Goal: Check status: Check status

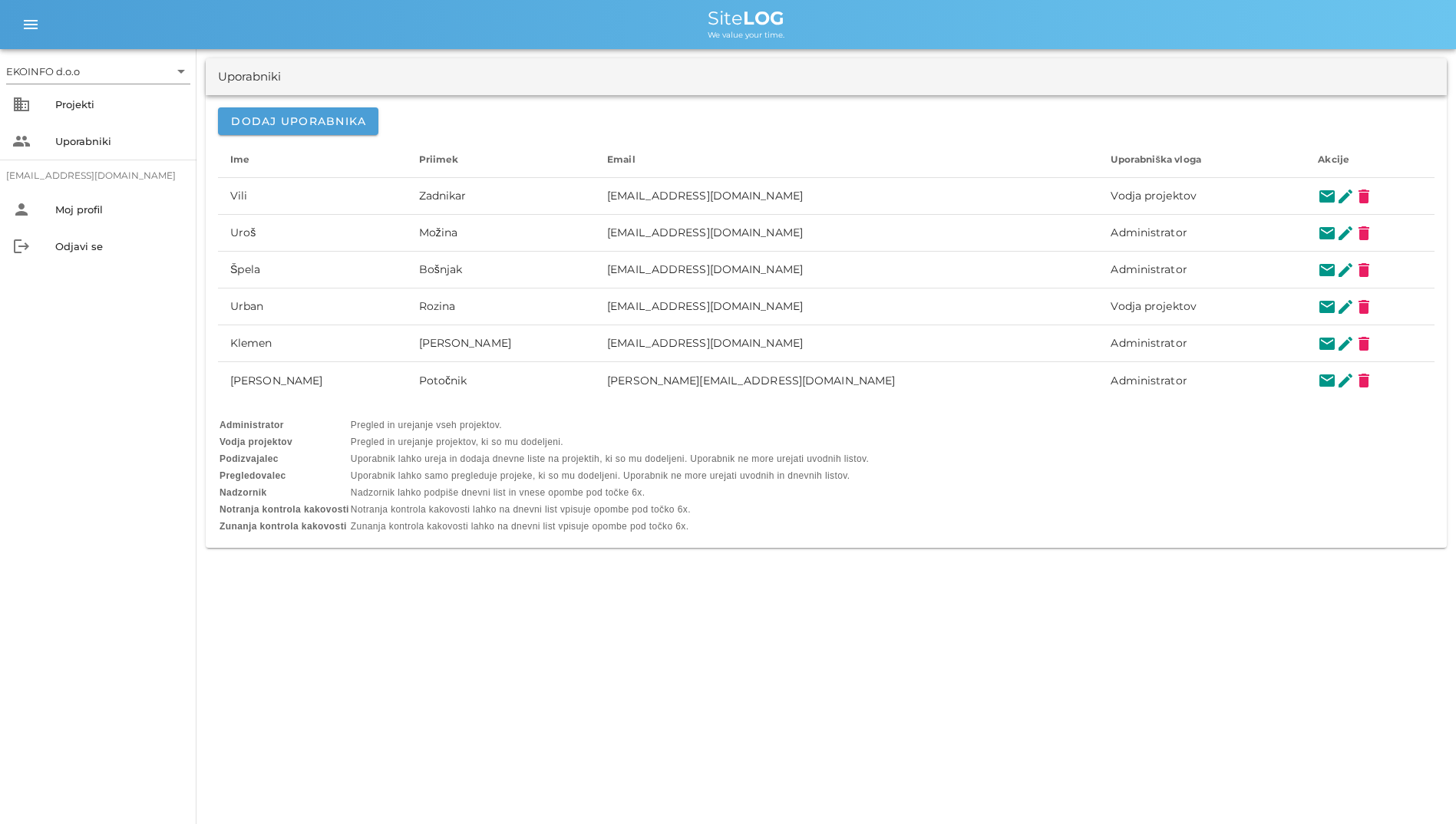
click at [253, 75] on div "Uporabniki" at bounding box center [249, 76] width 63 height 17
drag, startPoint x: 253, startPoint y: 75, endPoint x: 140, endPoint y: 87, distance: 113.6
click at [140, 87] on div "business Projekti" at bounding box center [98, 104] width 196 height 37
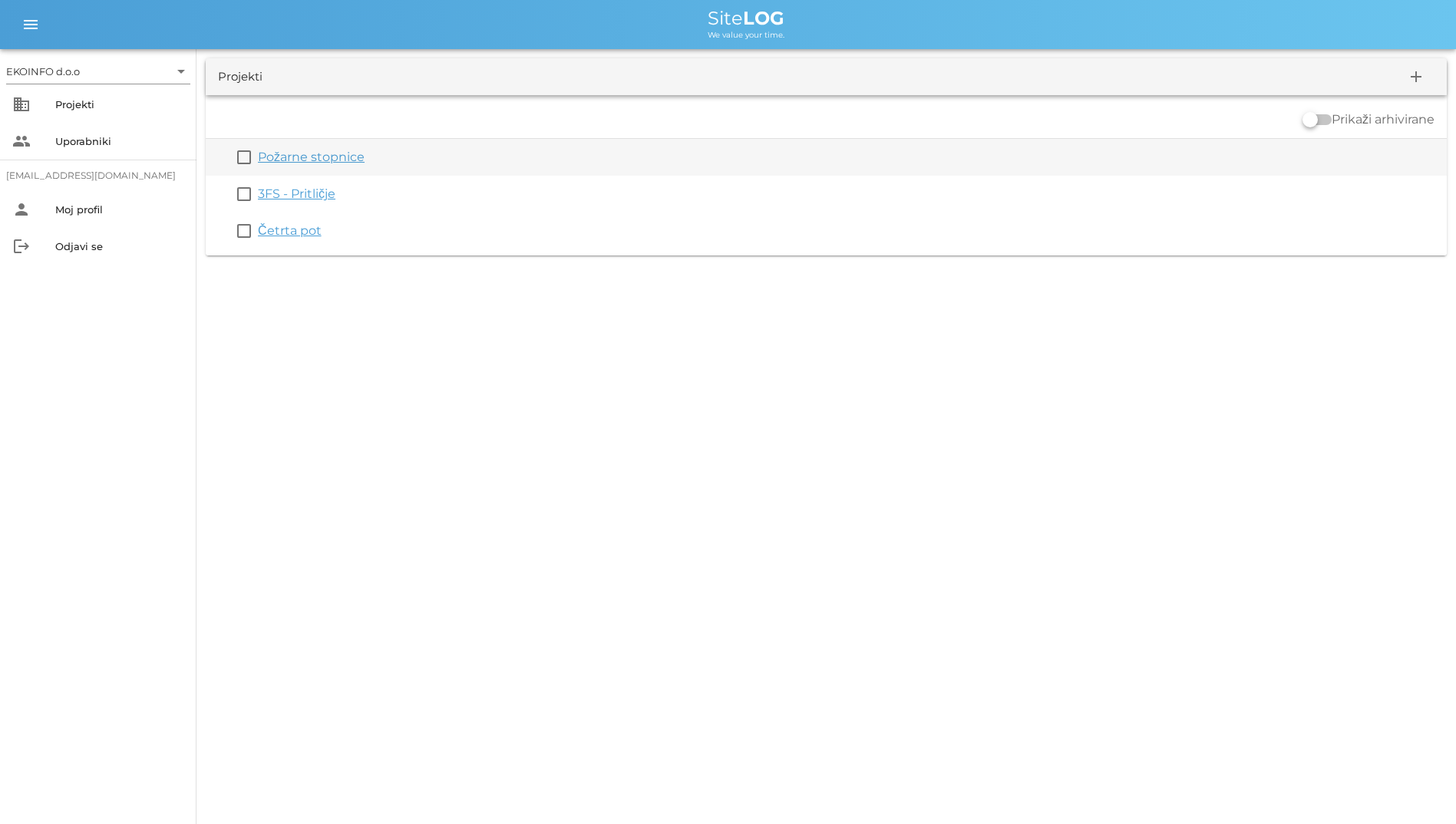
click at [312, 150] on link "Požarne stopnice" at bounding box center [311, 157] width 106 height 15
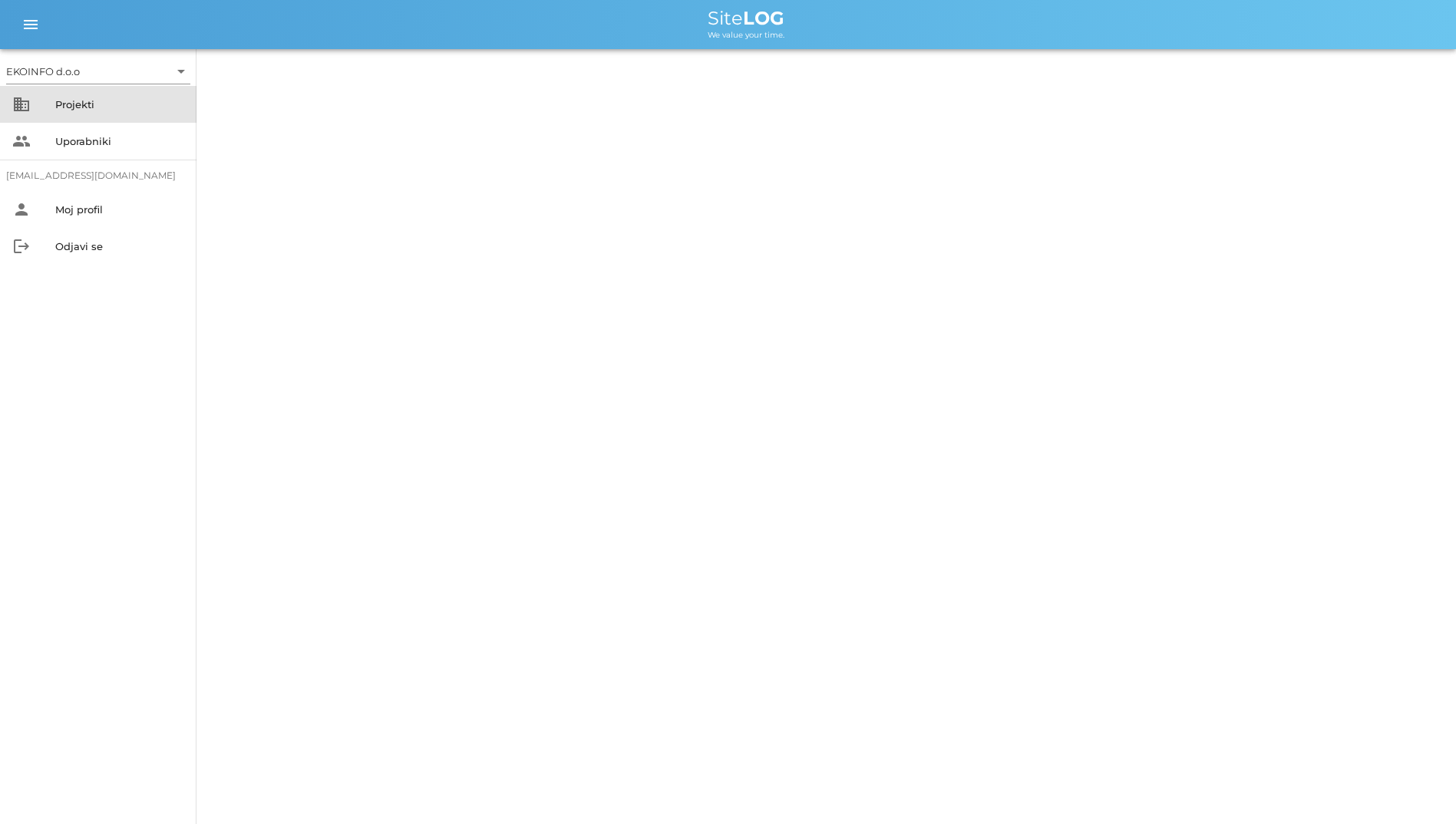
click at [122, 115] on div "Projekti" at bounding box center [119, 105] width 129 height 25
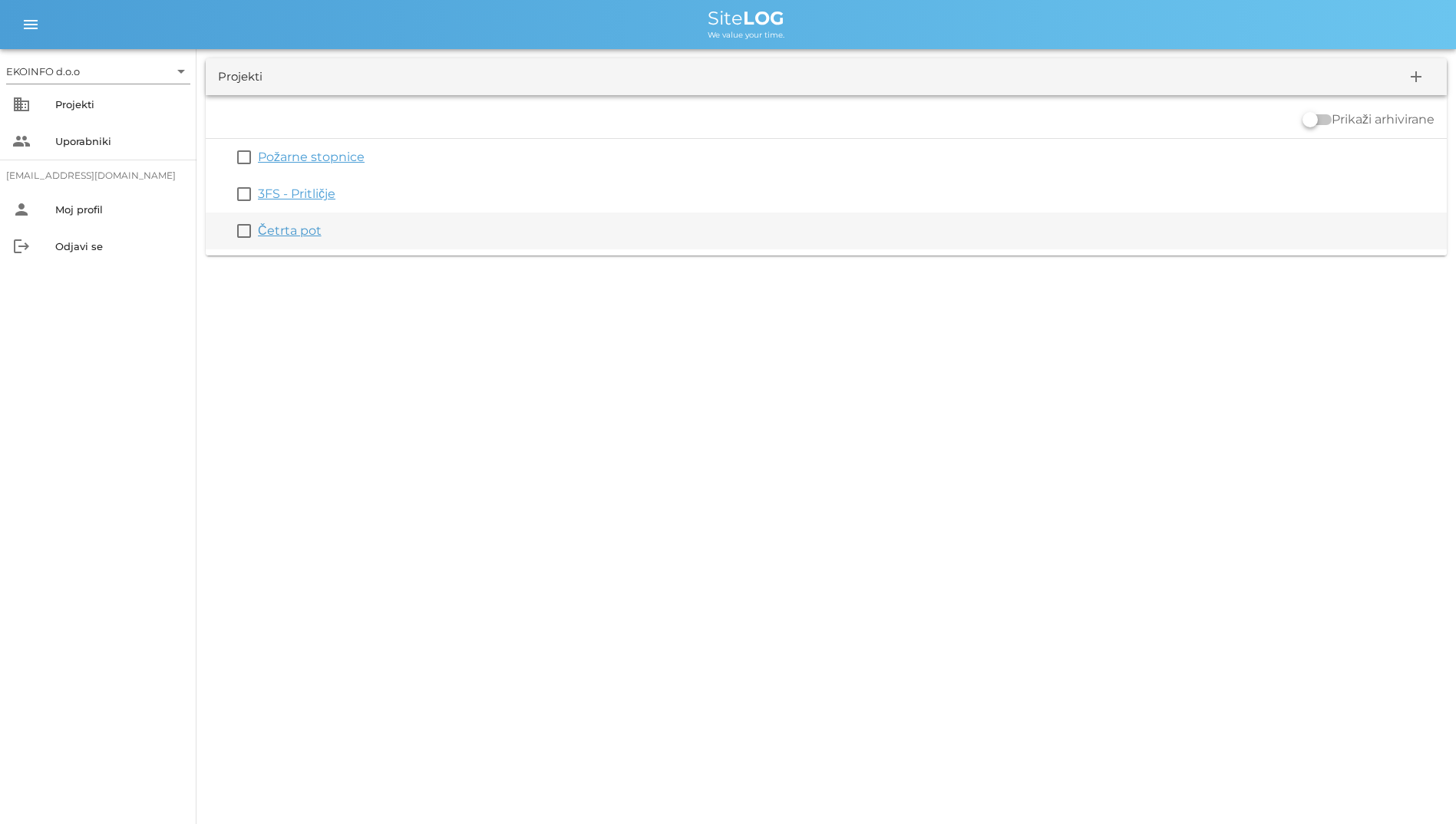
click at [298, 226] on link "Četrta pot" at bounding box center [289, 231] width 64 height 15
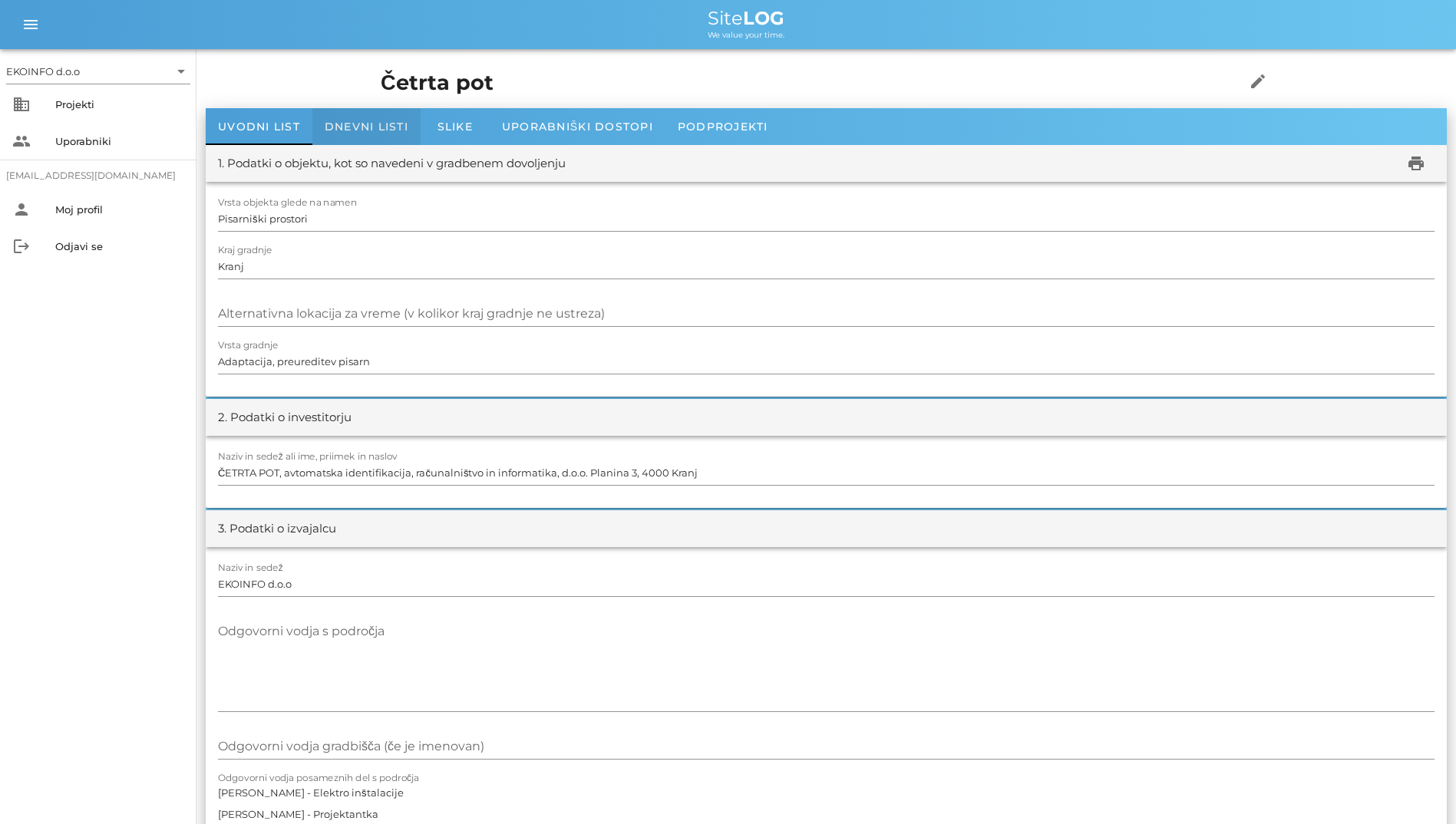
click at [344, 116] on div "Dnevni listi" at bounding box center [366, 126] width 108 height 37
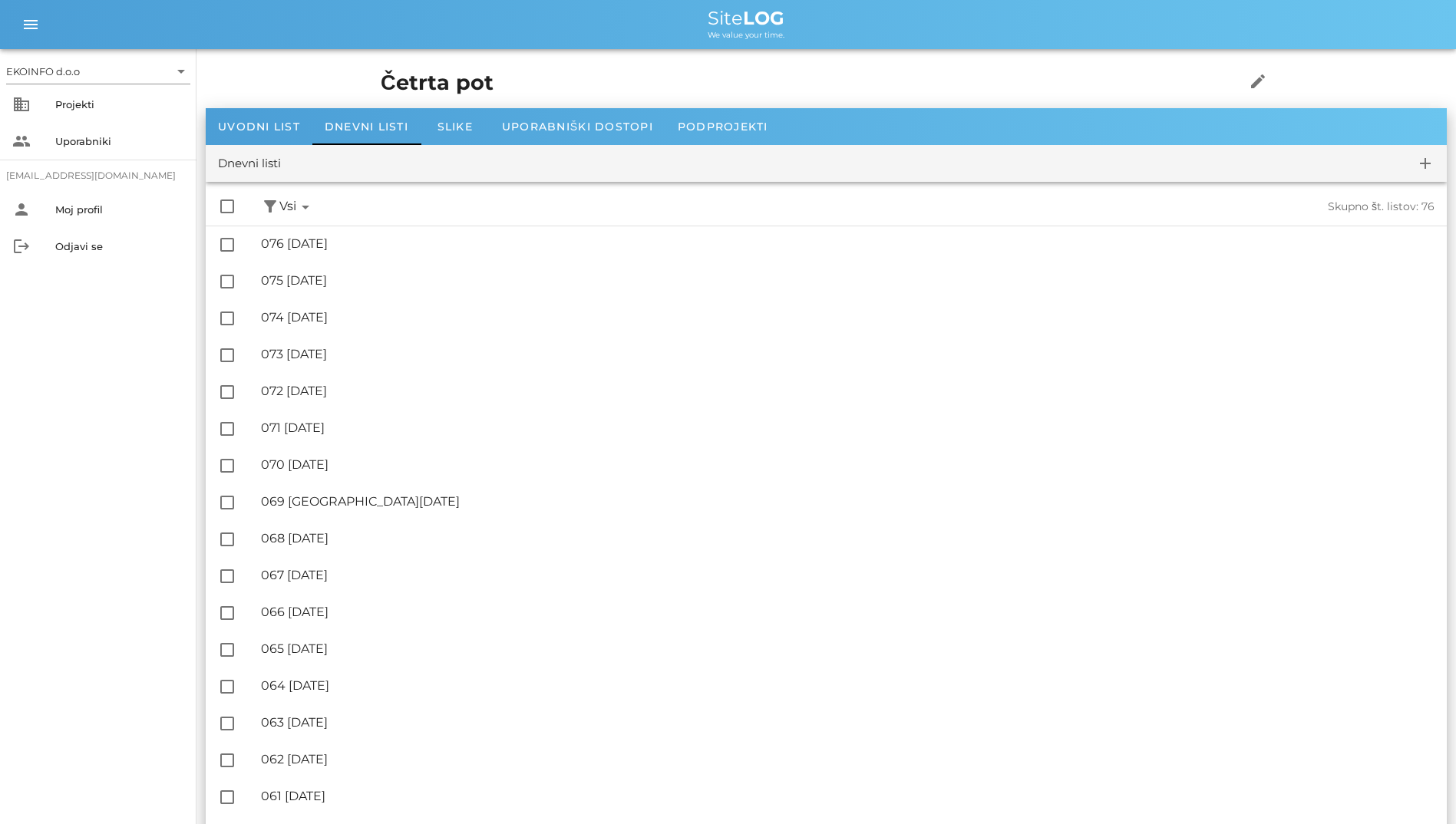
click at [377, 223] on div "check_box_outline_blank filter_alt Podpisani arrow_drop_down Nepodpisani arrow_…" at bounding box center [826, 206] width 1241 height 37
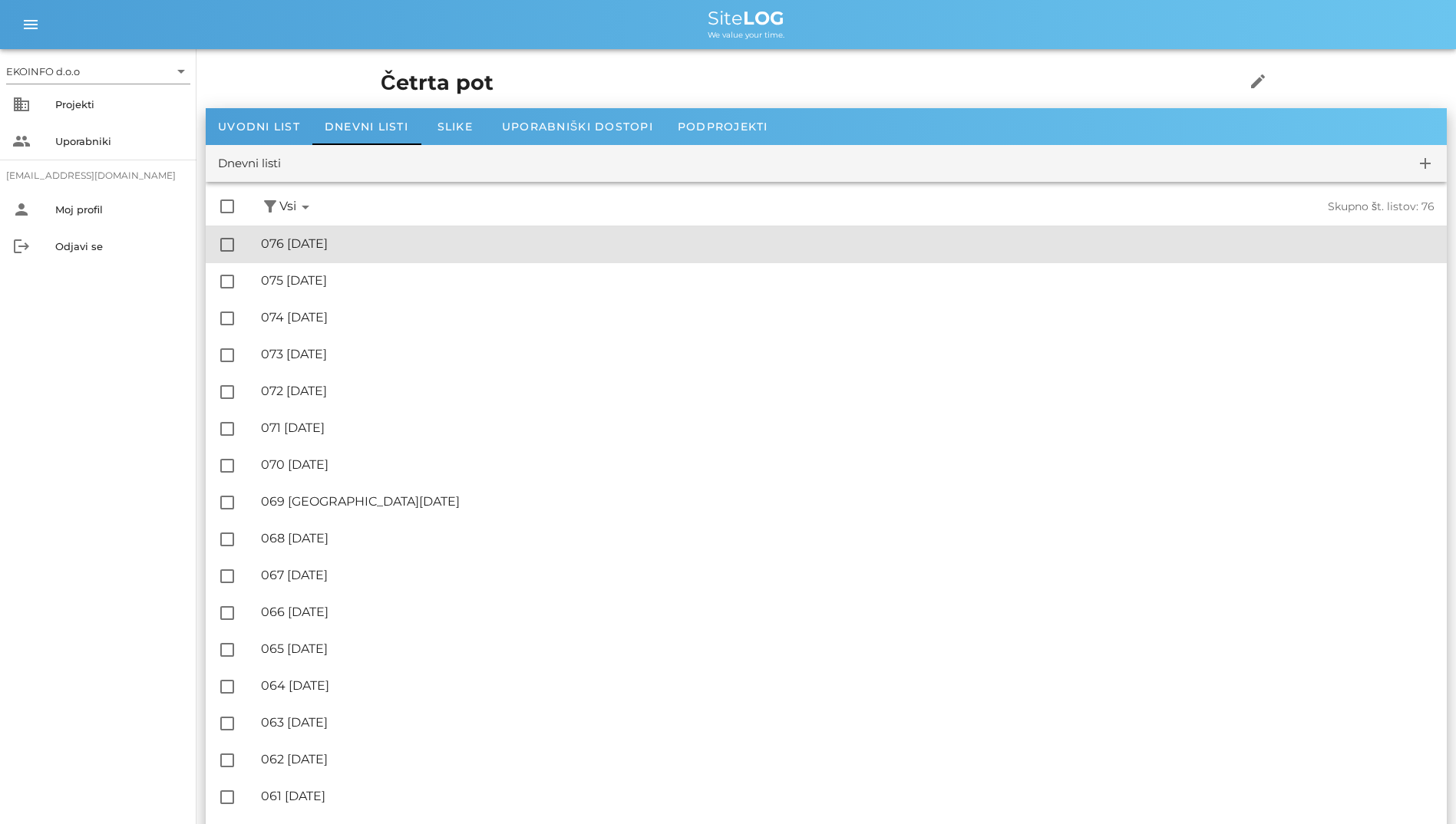
click at [379, 226] on div "check_box_outline_blank 🔏 076 [DATE] ✓ Podpisal: Nadzornik ✓ Podpisal: Sestavlj…" at bounding box center [826, 244] width 1241 height 37
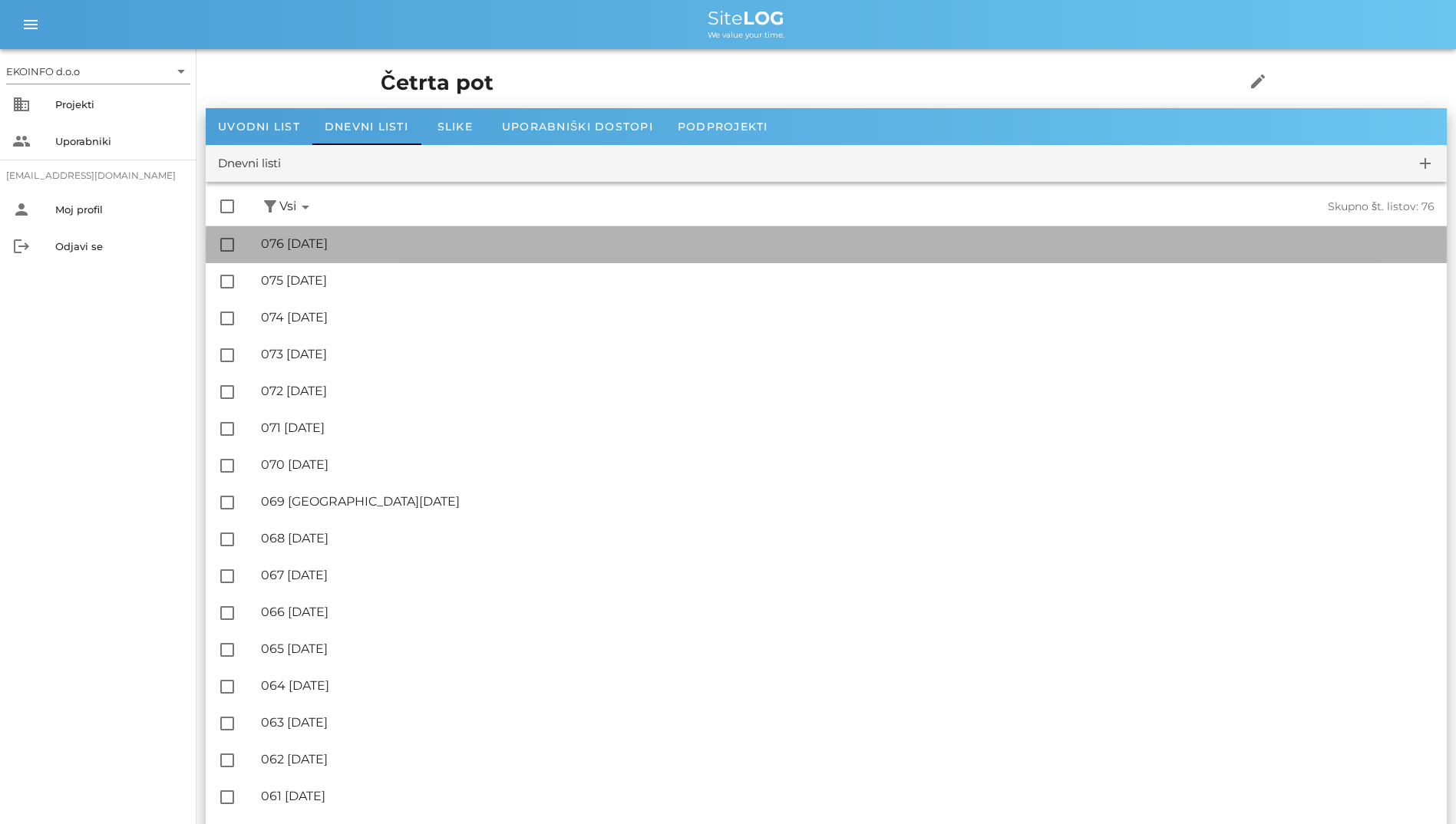
click at [420, 236] on div "🔏 076 [DATE] ✓ Podpisal: Nadzornik ✓ Podpisal: Sestavljalec ✓ Podpisal: Odgovor…" at bounding box center [848, 244] width 1173 height 35
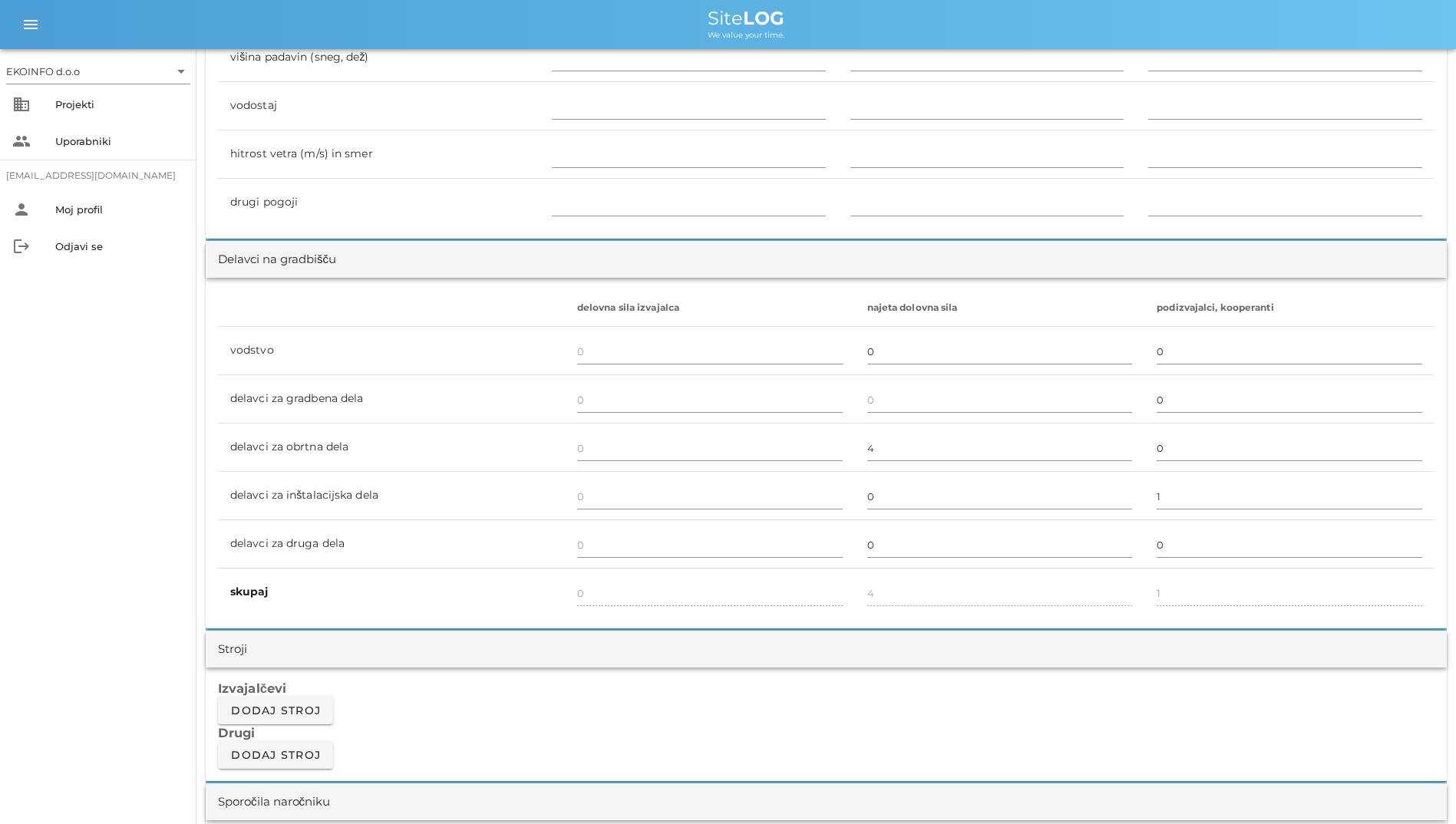
scroll to position [537, 0]
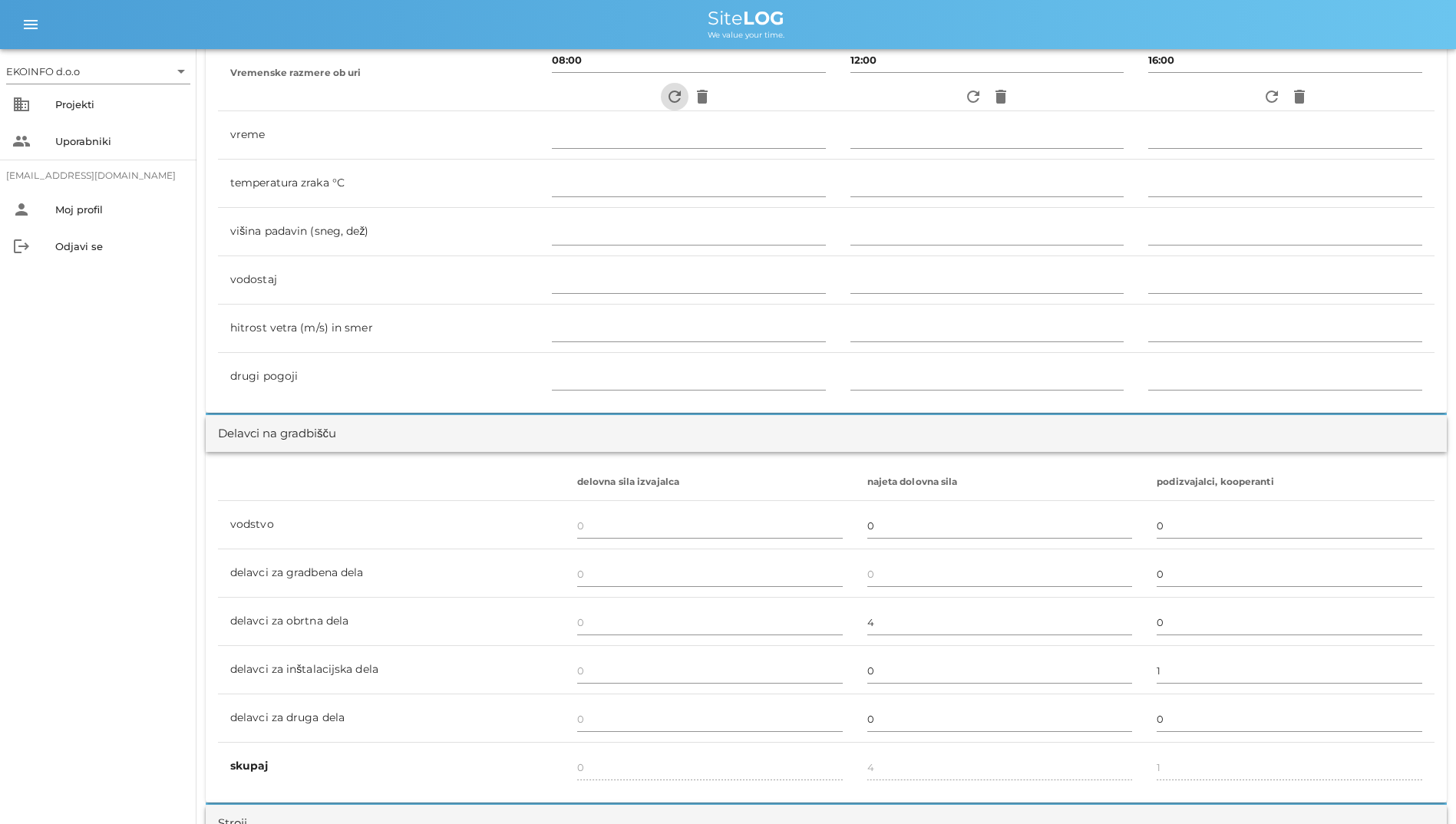
click at [666, 95] on icon "refresh" at bounding box center [675, 96] width 18 height 18
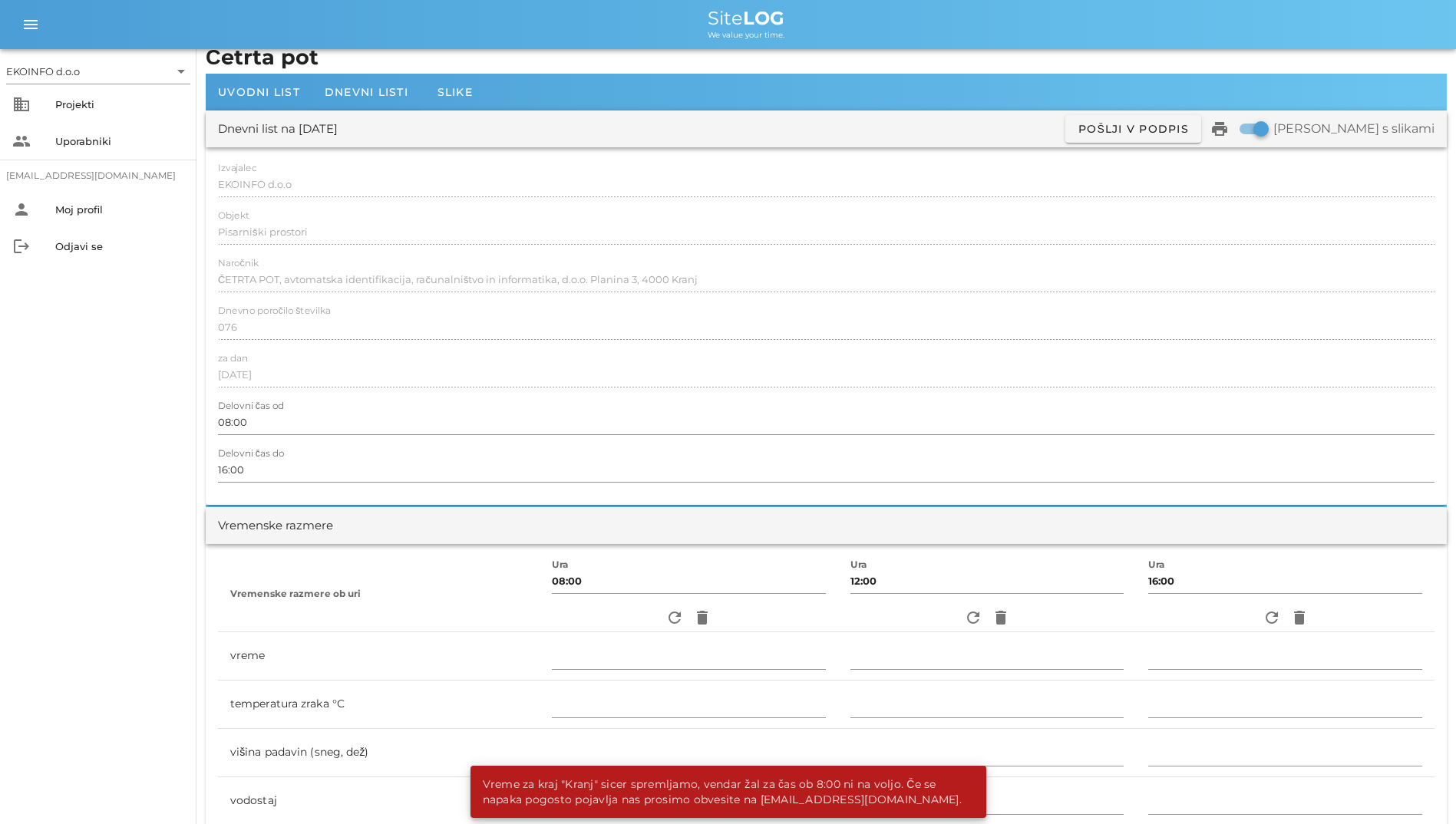
scroll to position [0, 0]
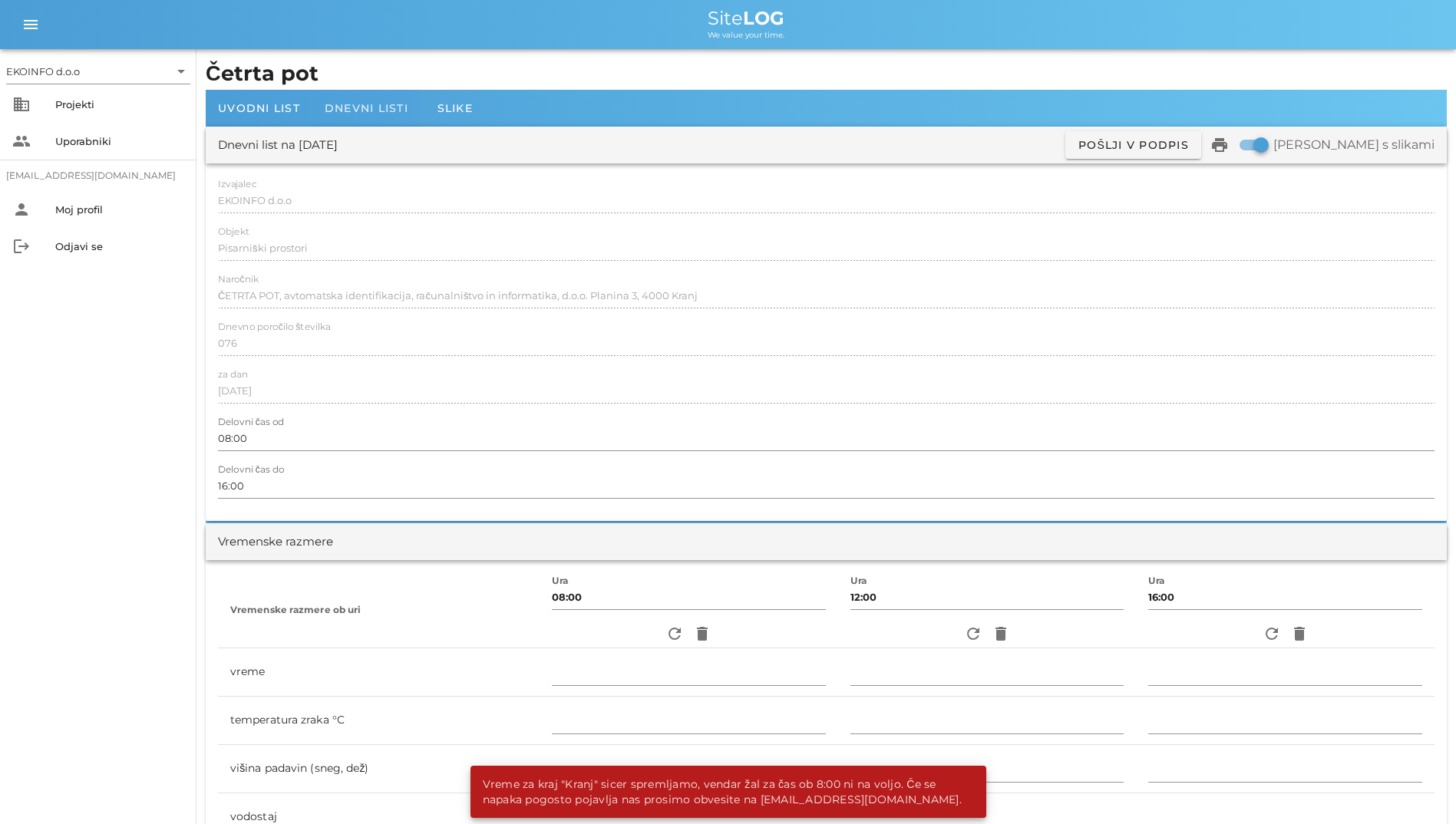
click at [332, 96] on div "Dnevni listi" at bounding box center [366, 108] width 108 height 37
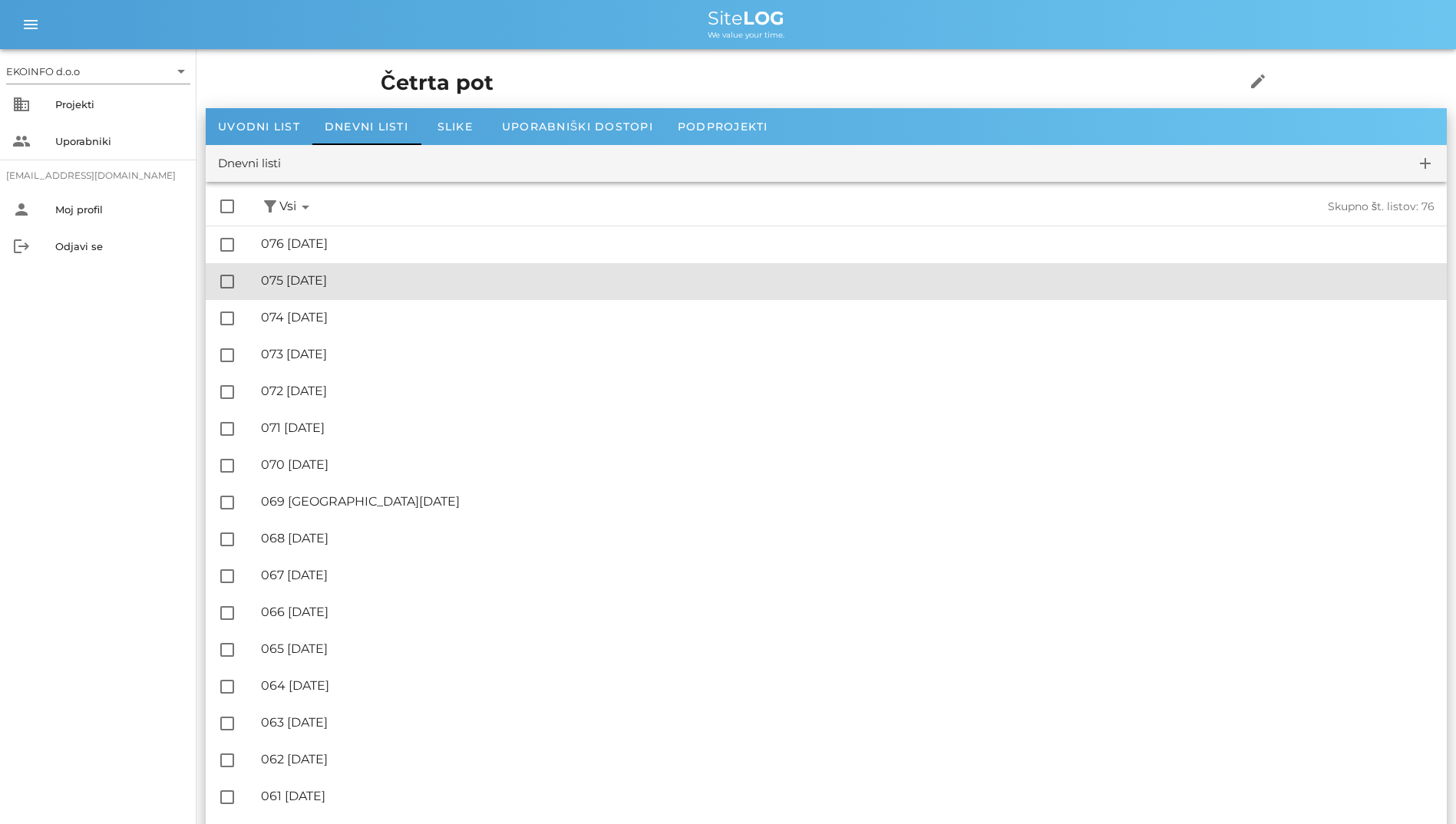
click at [396, 266] on div "🔏 075 [DATE] ✓ Podpisal: Nadzornik ✓ Podpisal: Sestavljalec ✓ Podpisal: Odgovor…" at bounding box center [848, 282] width 1173 height 35
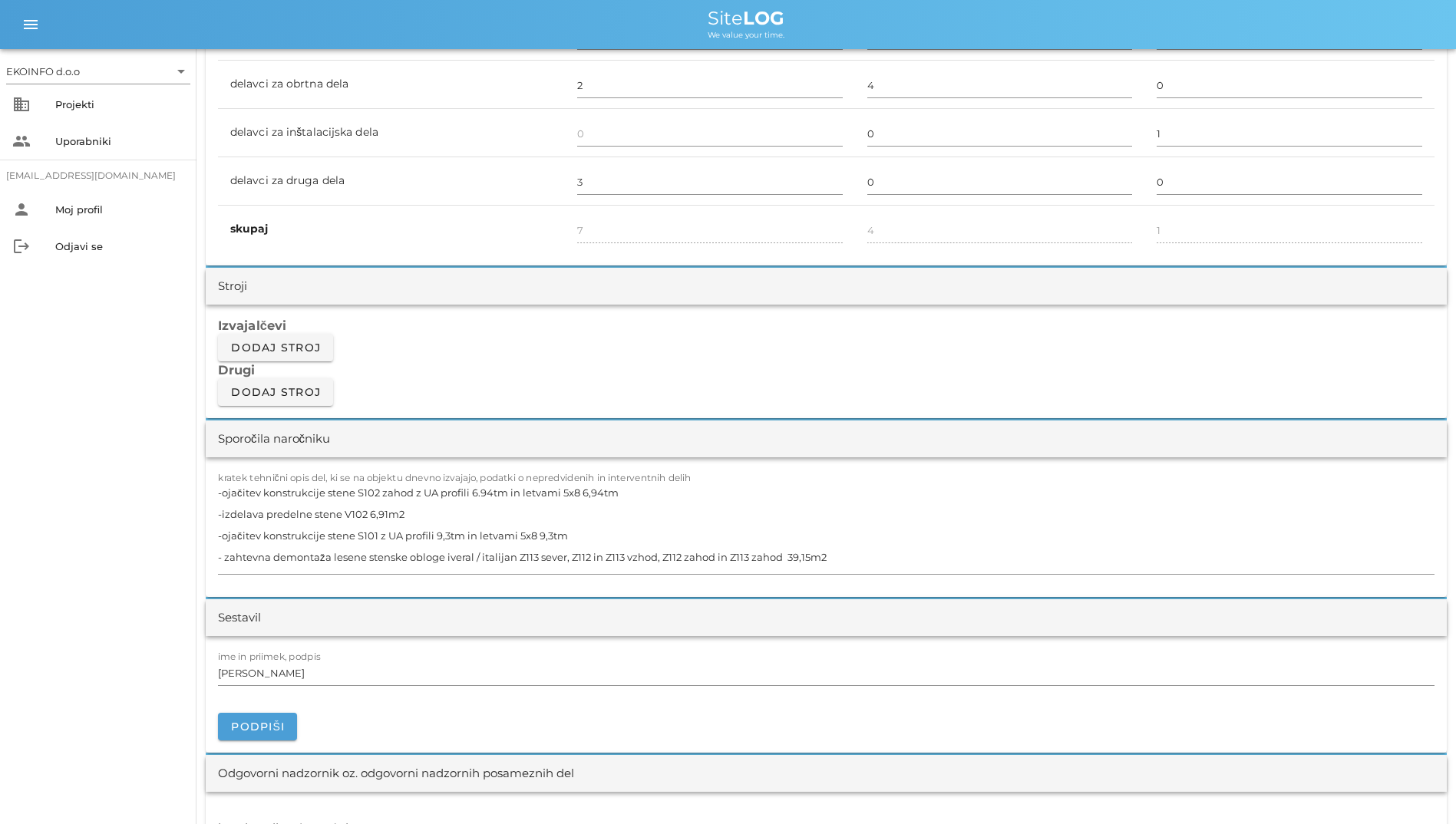
scroll to position [1228, 0]
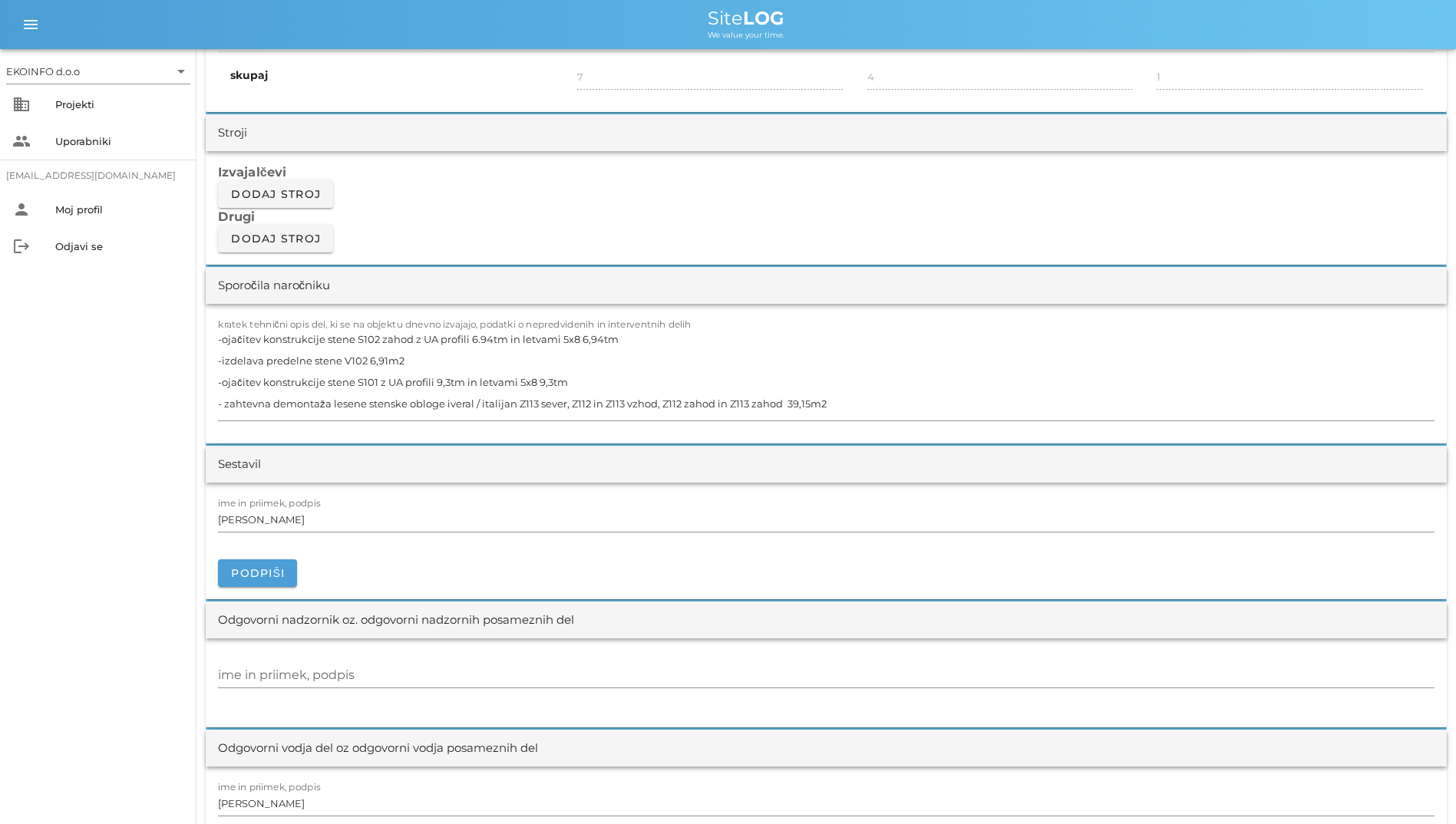
click at [750, 413] on textarea "-ojačitev konstrukcije stene S102 zahod z UA profili 6.94tm in letvami 5x8 6,94…" at bounding box center [826, 374] width 1217 height 92
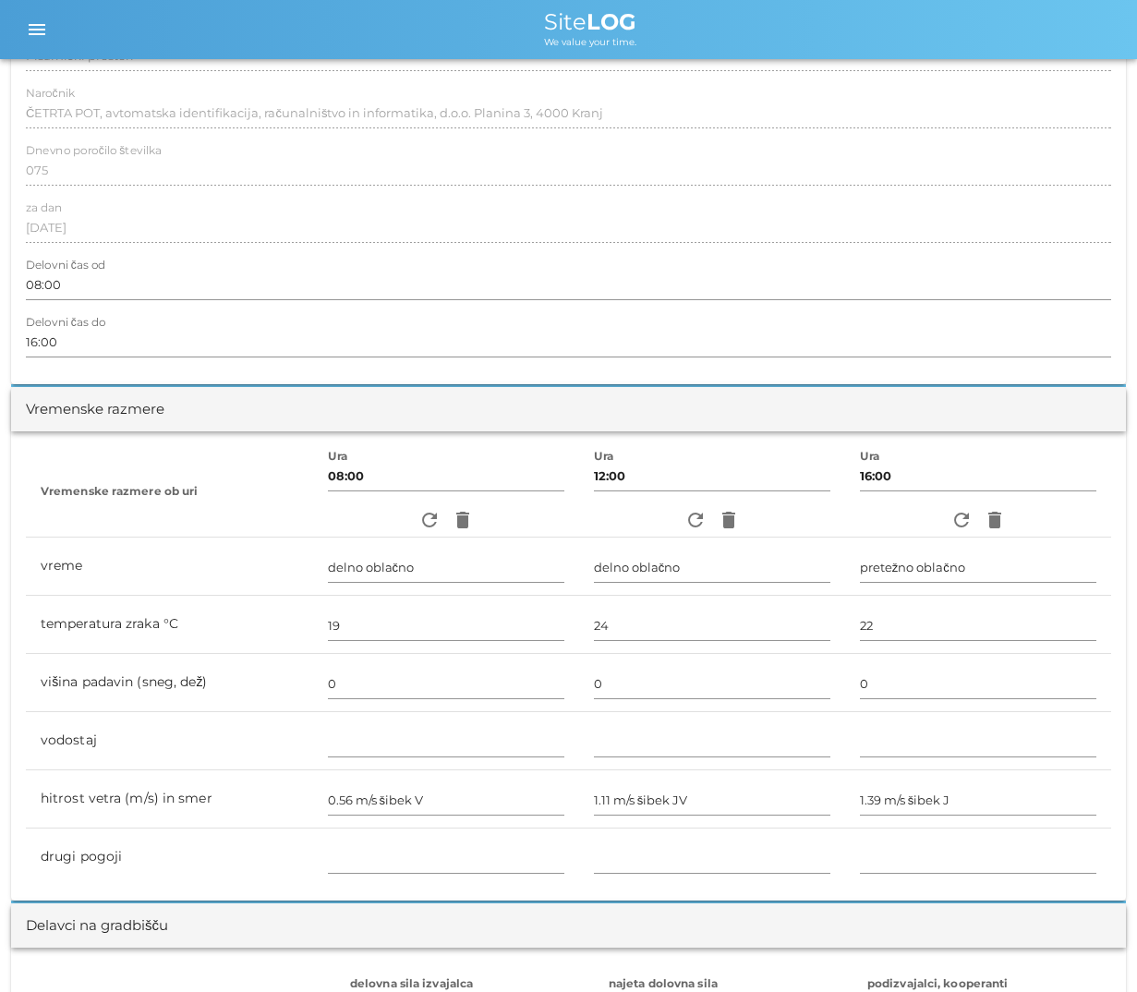
scroll to position [211, 0]
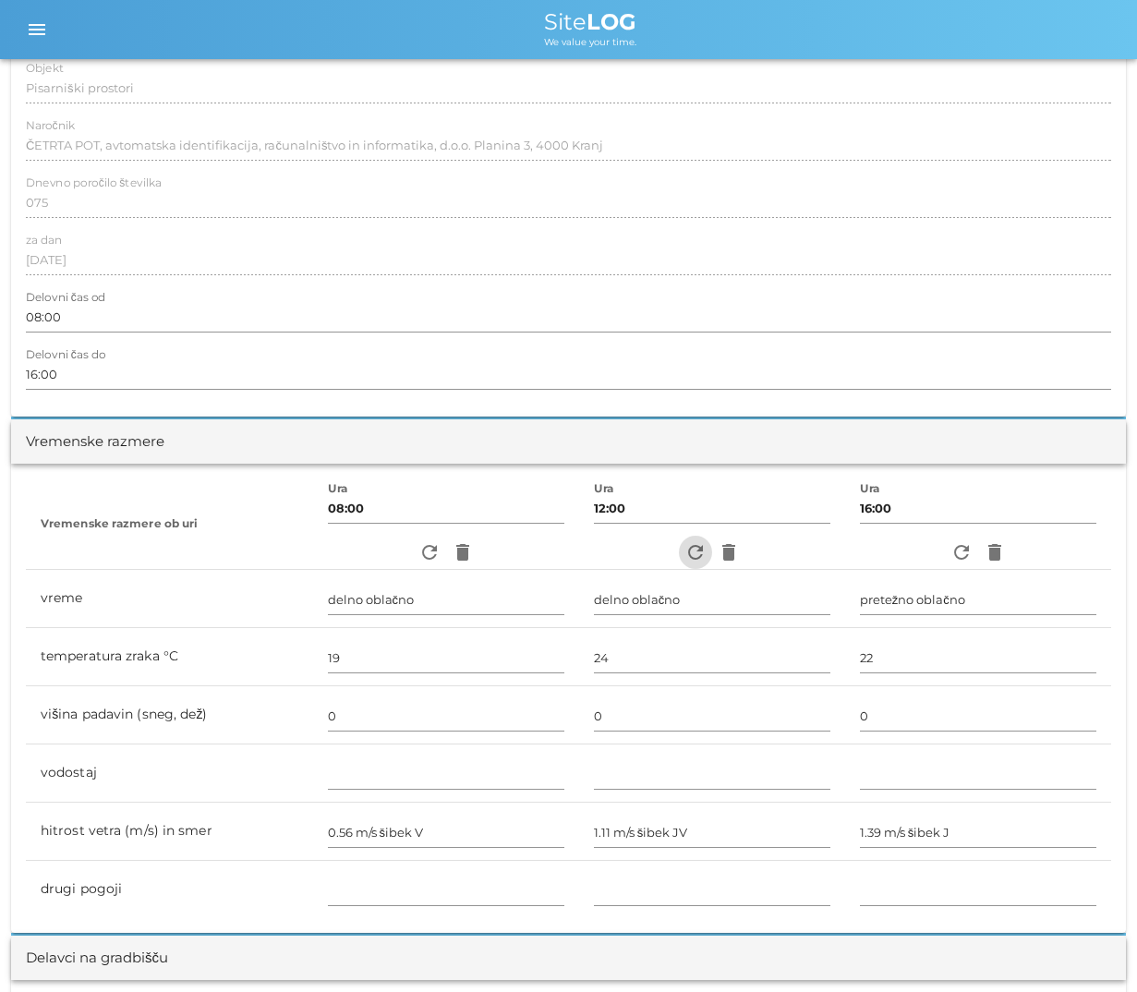
click at [695, 553] on icon "refresh" at bounding box center [695, 552] width 22 height 22
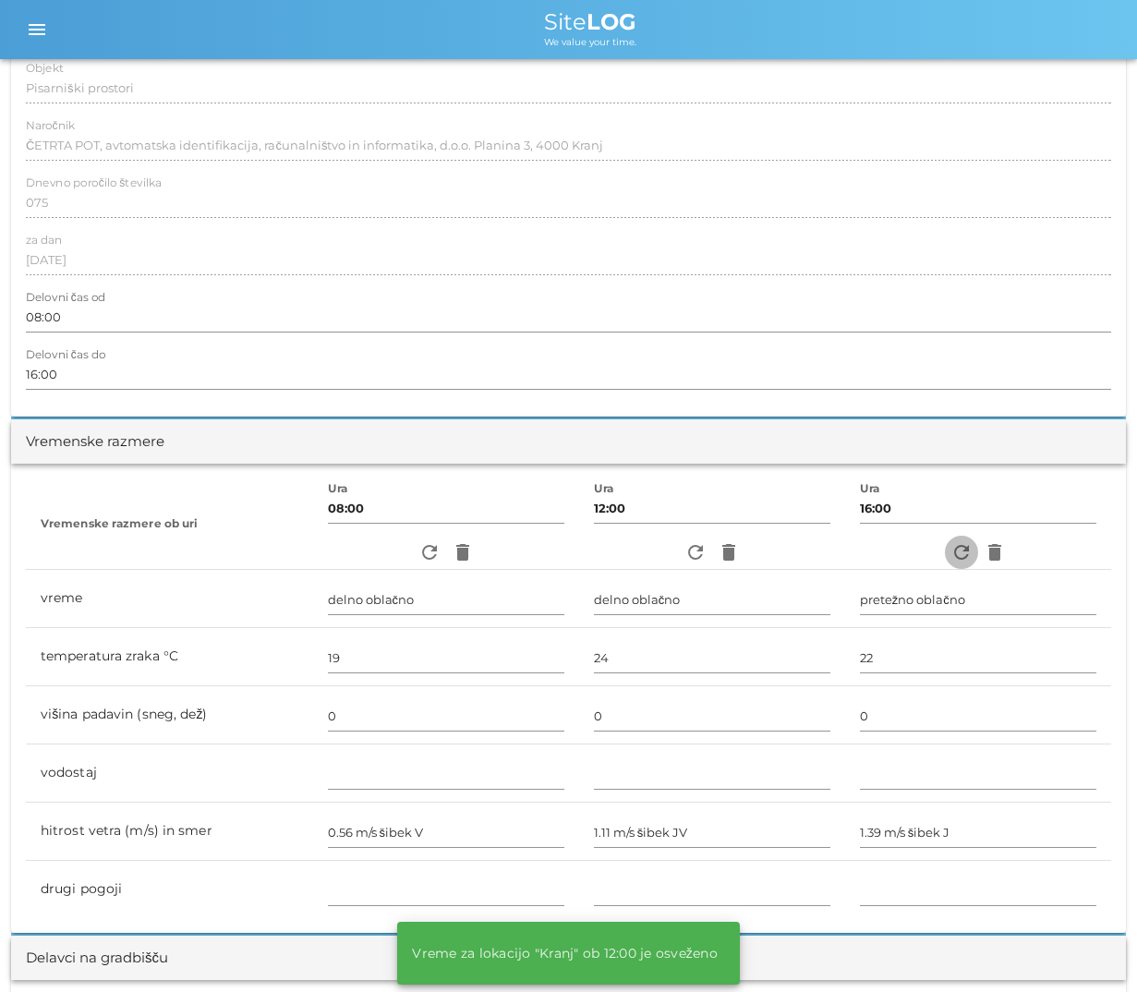
click at [963, 546] on icon "refresh" at bounding box center [961, 552] width 22 height 22
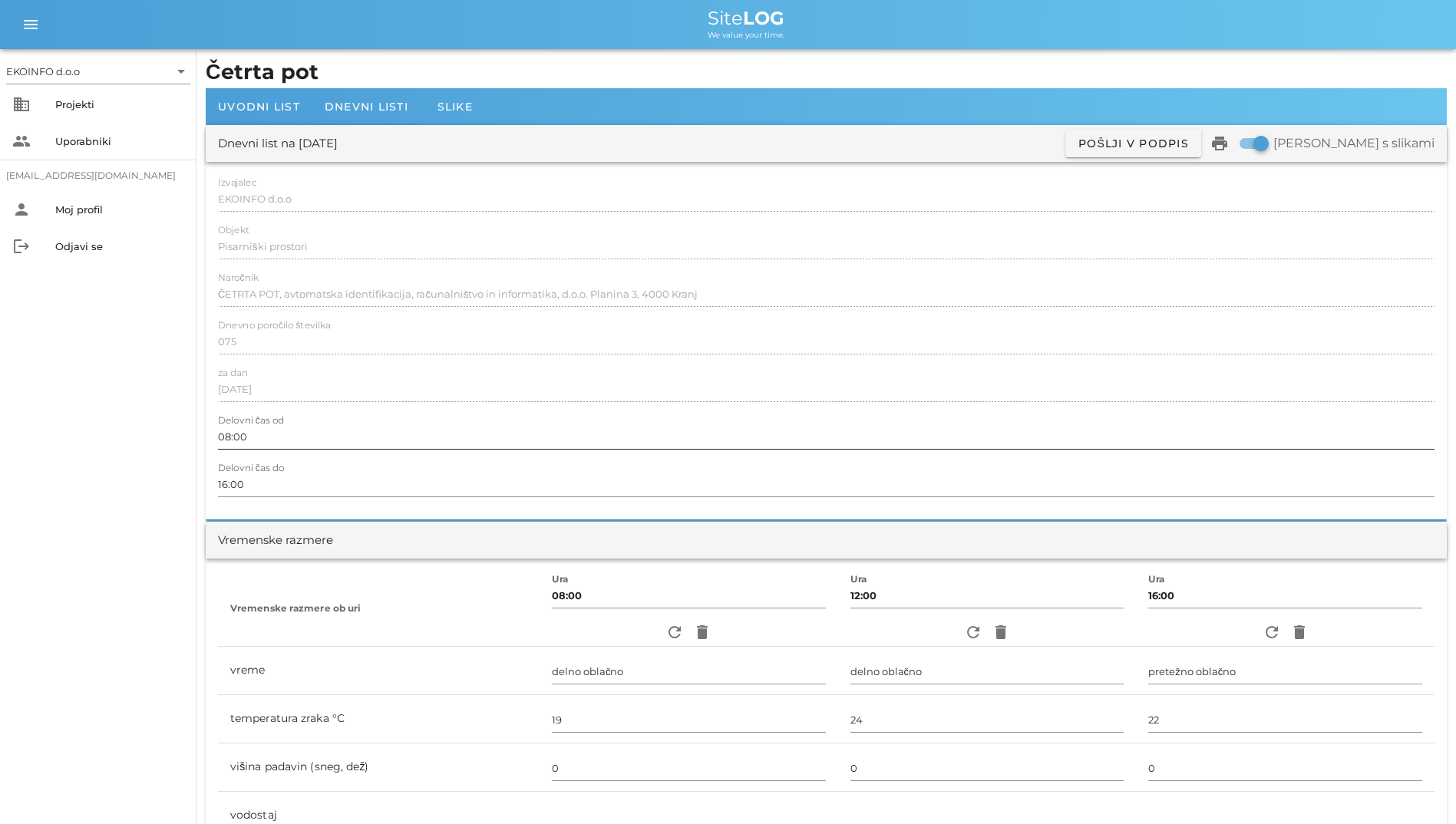
scroll to position [0, 0]
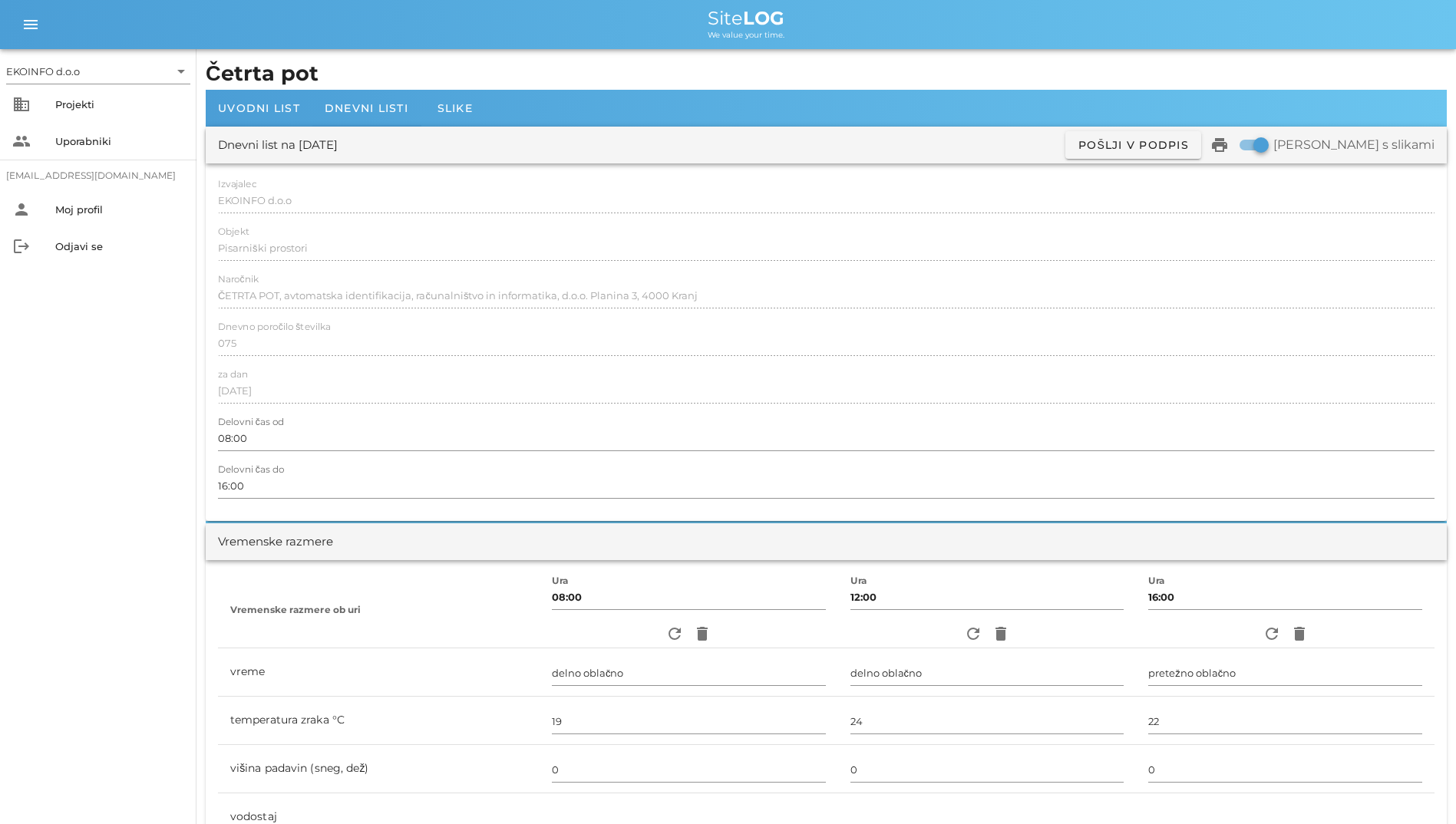
click at [397, 139] on div "Dnevni list na [DATE] ✓ Podpisan Pošlji v podpis print Natisni s slikami" at bounding box center [826, 145] width 1241 height 37
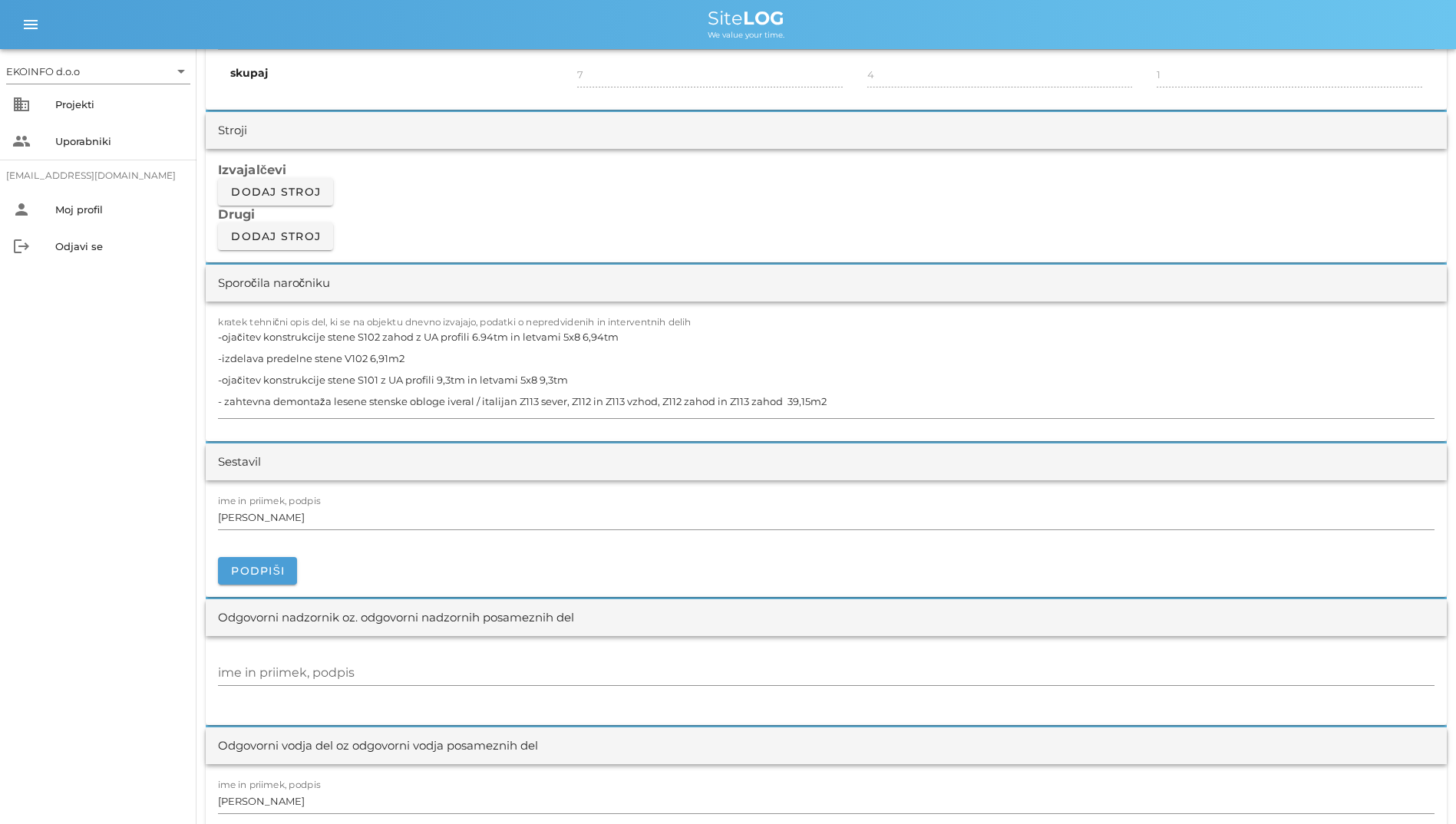
scroll to position [1458, 0]
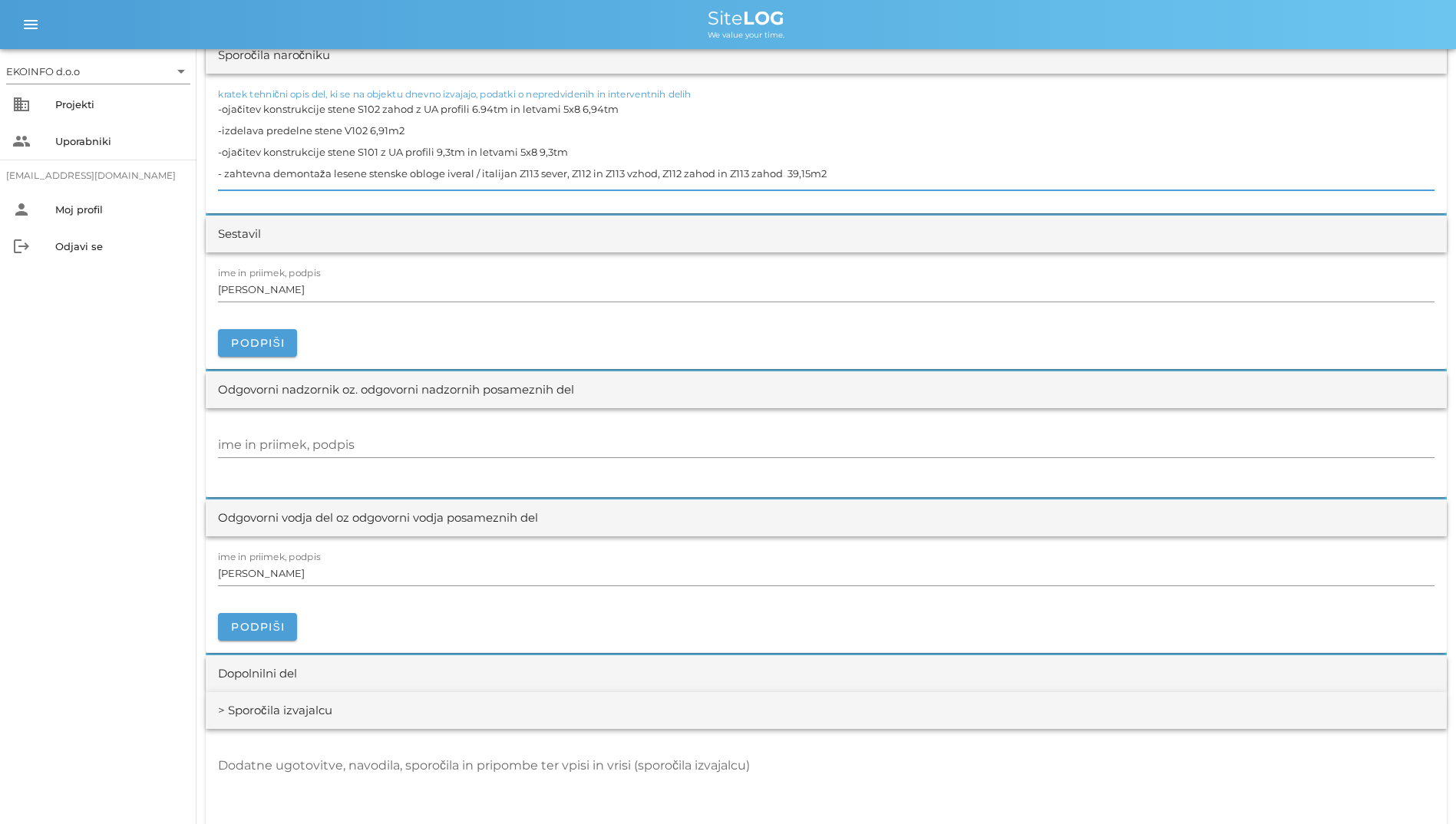
click at [457, 176] on textarea "-ojačitev konstrukcije stene S102 zahod z UA profili 6.94tm in letvami 5x8 6,94…" at bounding box center [826, 144] width 1217 height 92
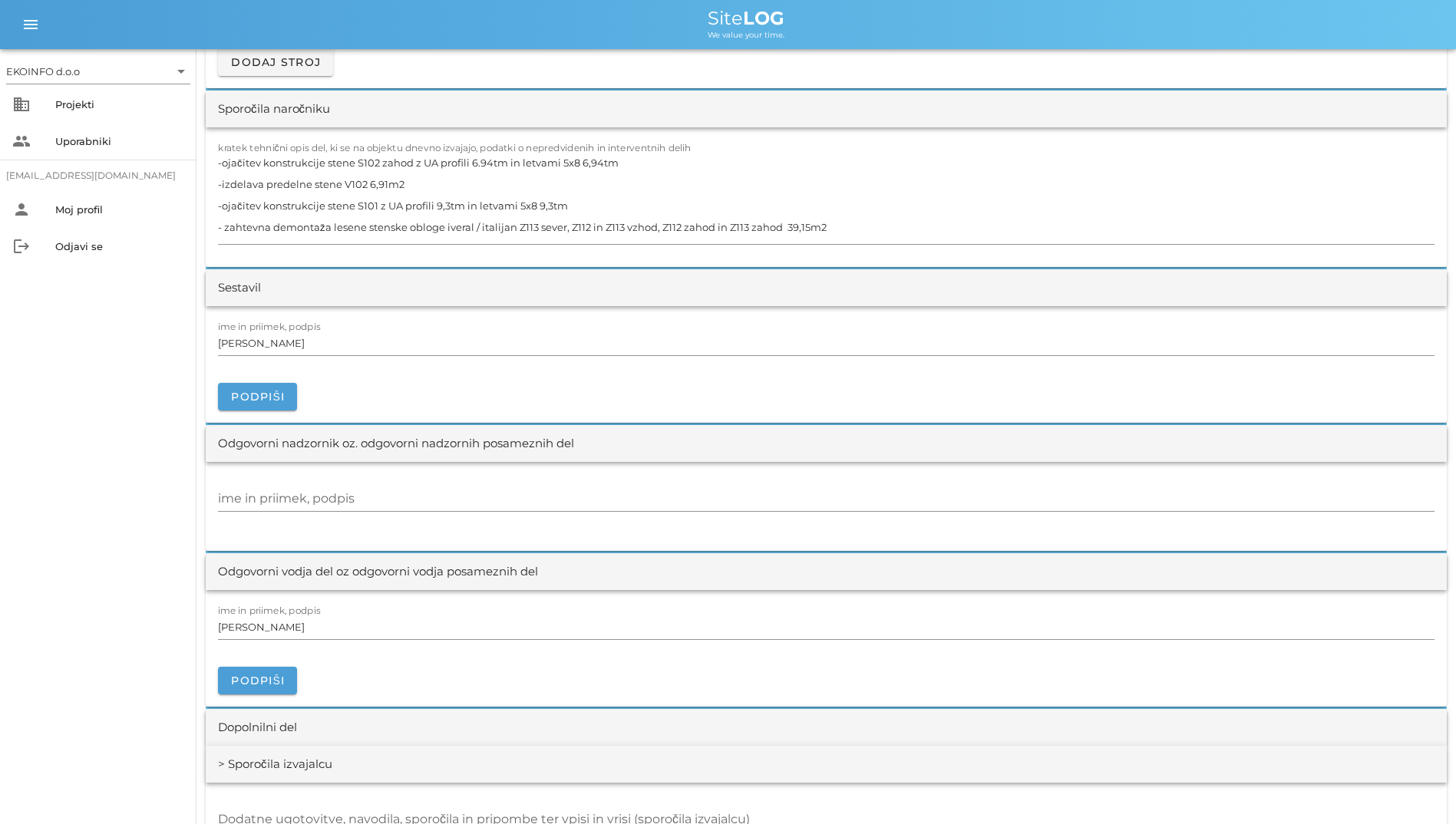
scroll to position [1381, 0]
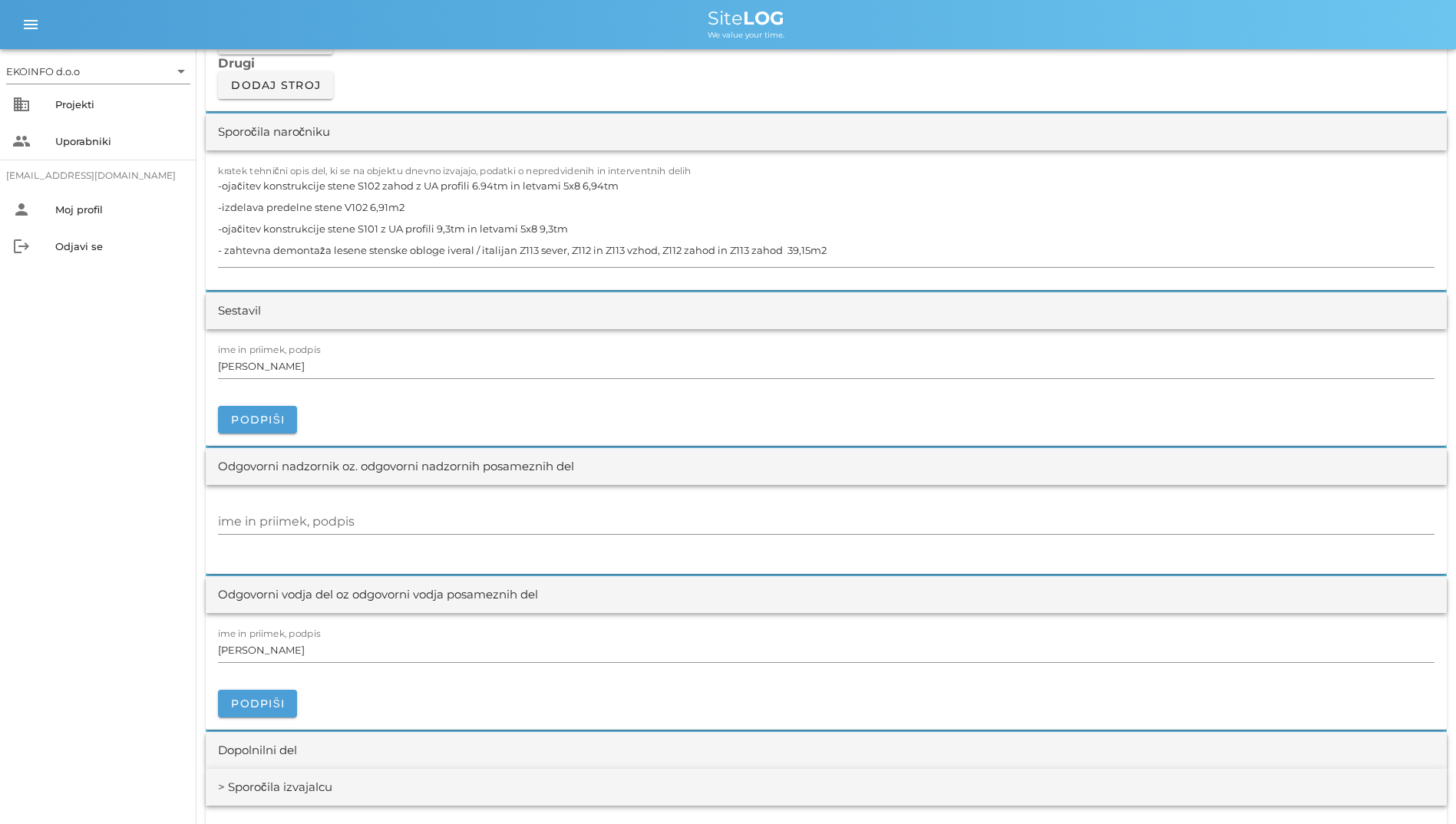
drag, startPoint x: 287, startPoint y: 228, endPoint x: 210, endPoint y: 126, distance: 127.8
click at [210, 126] on form "Dnevni list na [DATE] ✓ Podpisan Pošlji v podpis print Natisni s slikami Izvaja…" at bounding box center [826, 443] width 1241 height 3395
click at [478, 125] on div "Sporočila naročniku" at bounding box center [826, 132] width 1241 height 37
click at [464, 254] on textarea "-ojačitev konstrukcije stene S102 zahod z UA profili 6.94tm in letvami 5x8 6,94…" at bounding box center [826, 221] width 1217 height 92
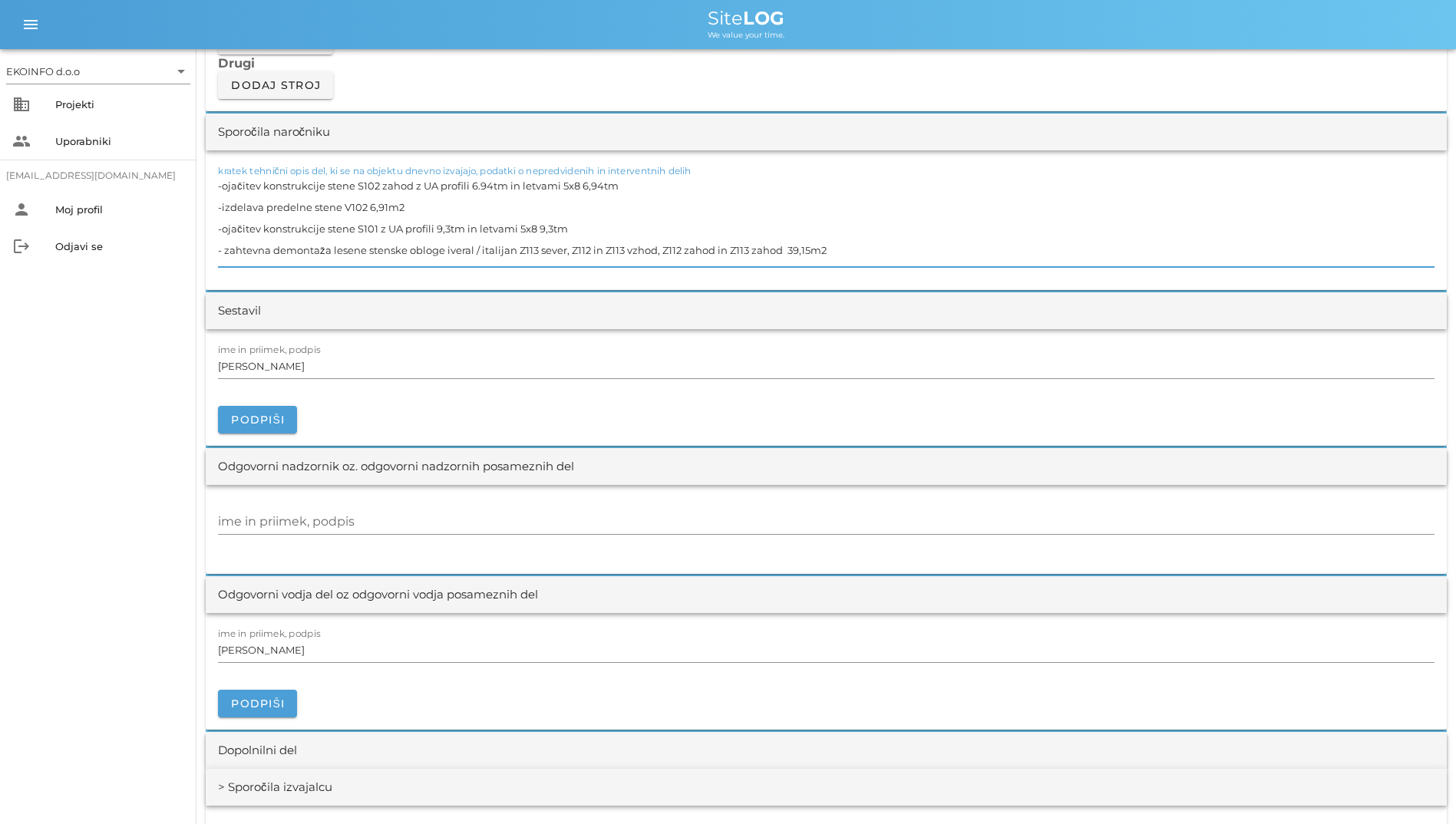
click at [499, 251] on textarea "-ojačitev konstrukcije stene S102 zahod z UA profili 6.94tm in letvami 5x8 6,94…" at bounding box center [826, 221] width 1217 height 92
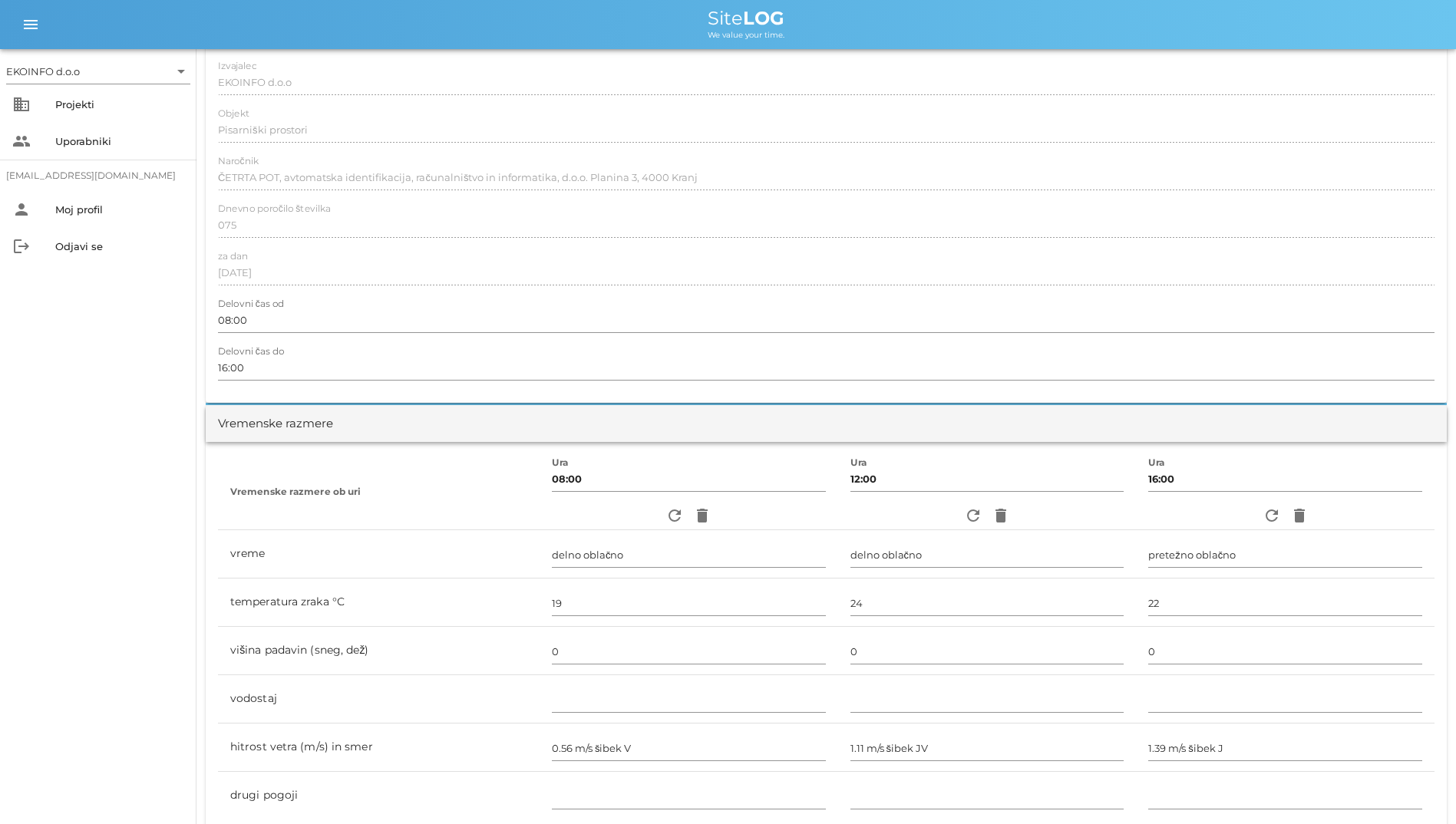
scroll to position [0, 0]
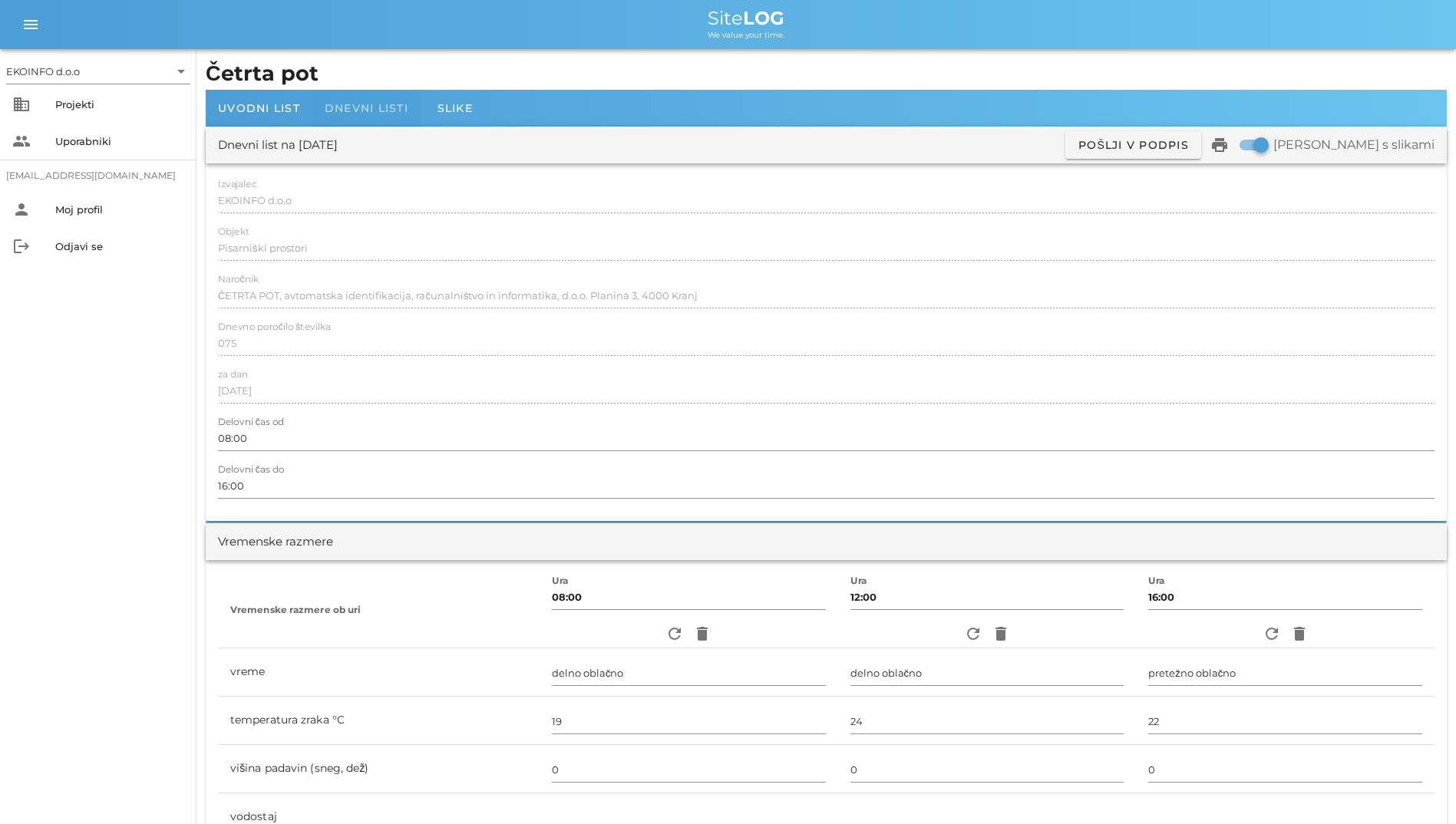
click at [352, 117] on div "Dnevni listi" at bounding box center [366, 108] width 108 height 37
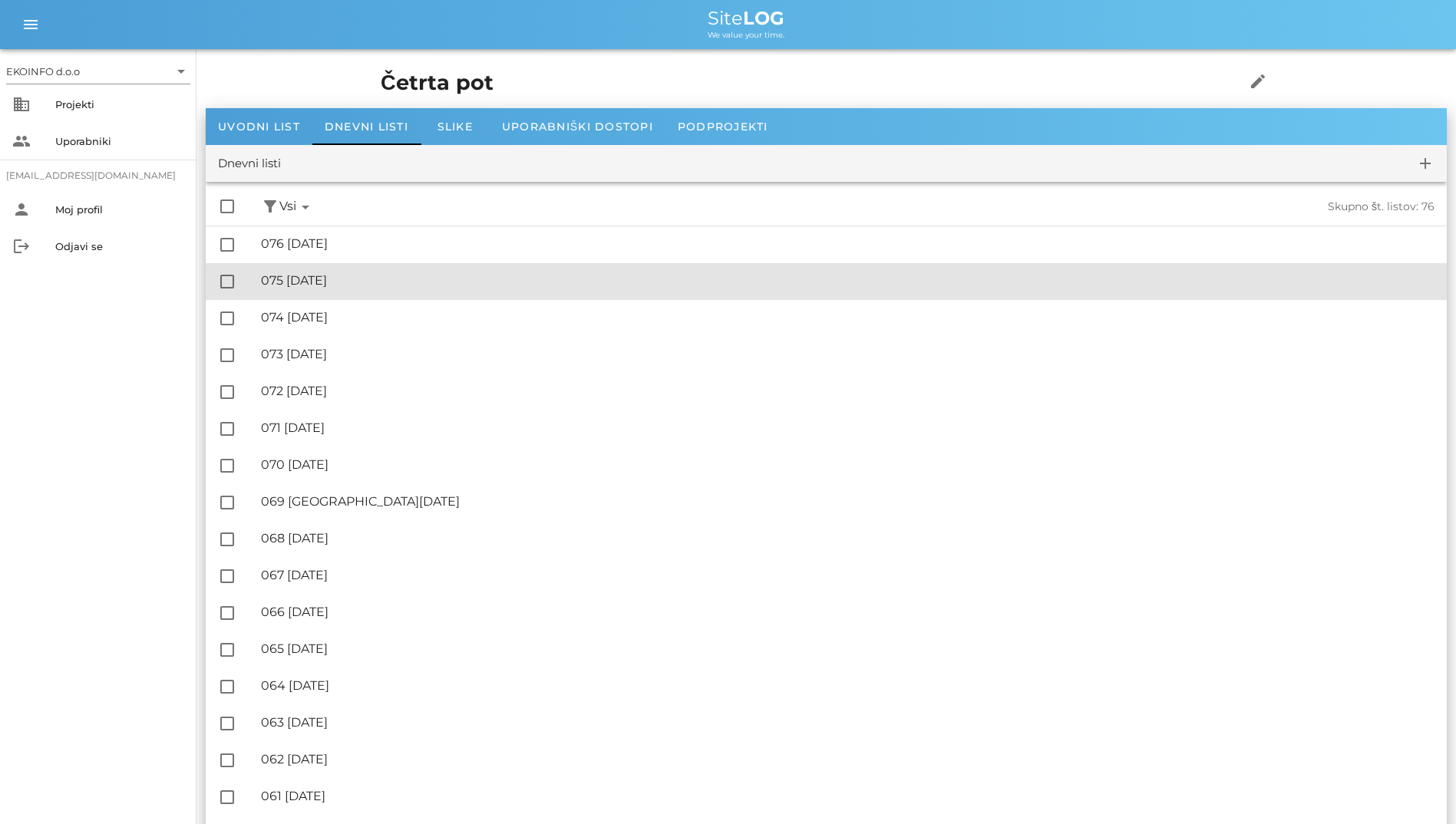
click at [353, 267] on div "🔏 075 [DATE] ✓ Podpisal: Nadzornik ✓ Podpisal: Sestavljalec ✓ Podpisal: Odgovor…" at bounding box center [848, 282] width 1173 height 35
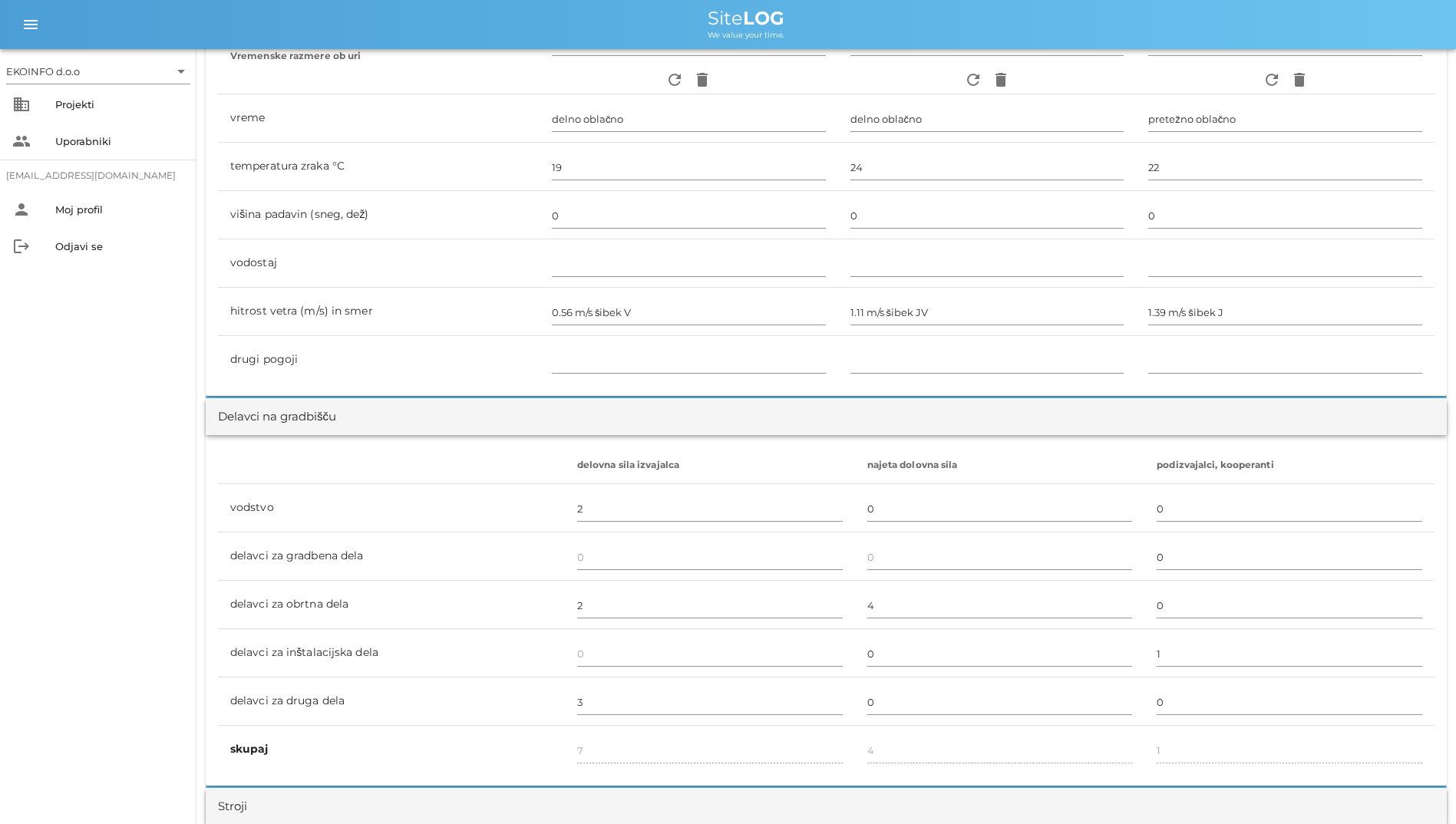
scroll to position [998, 0]
